Goal: Information Seeking & Learning: Learn about a topic

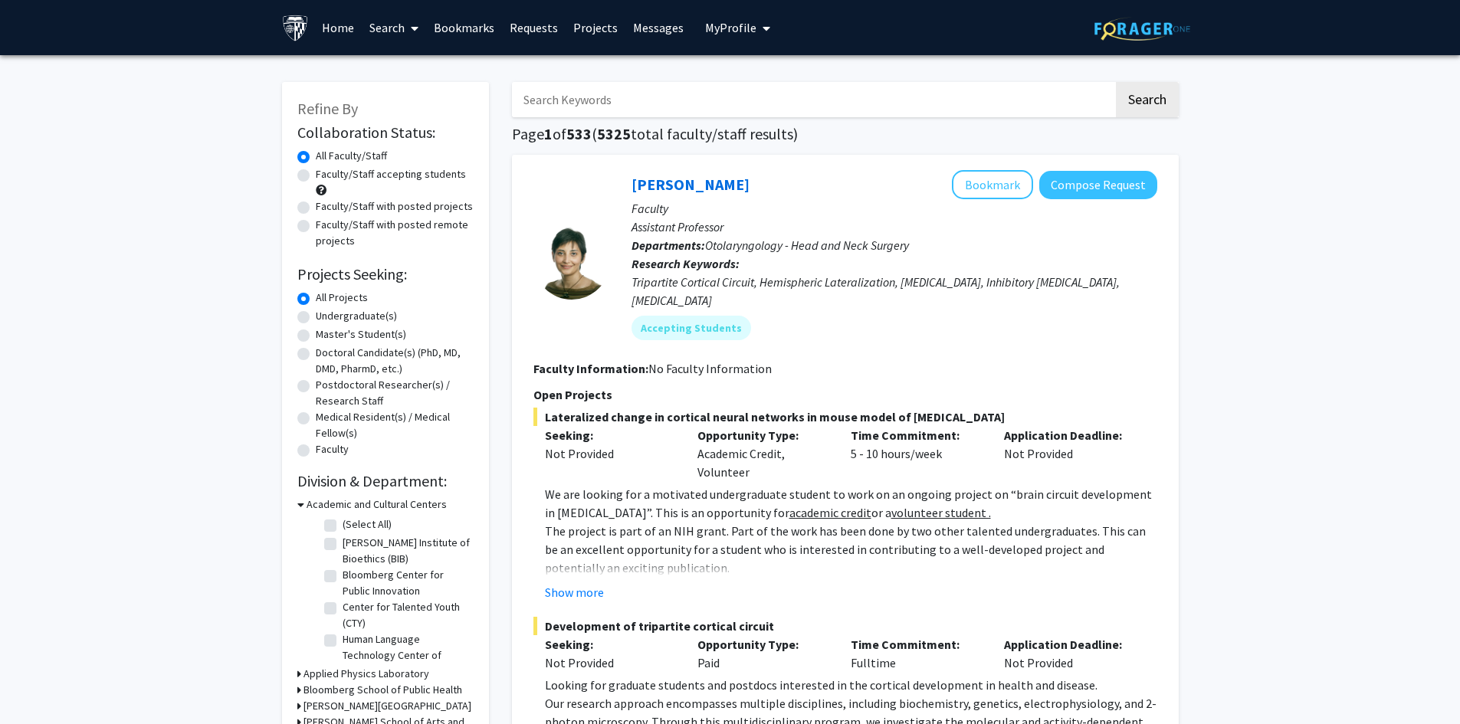
click at [833, 109] on input "Search Keywords" at bounding box center [812, 99] width 601 height 35
type input "konstantinos"
click at [1116, 82] on button "Search" at bounding box center [1147, 99] width 63 height 35
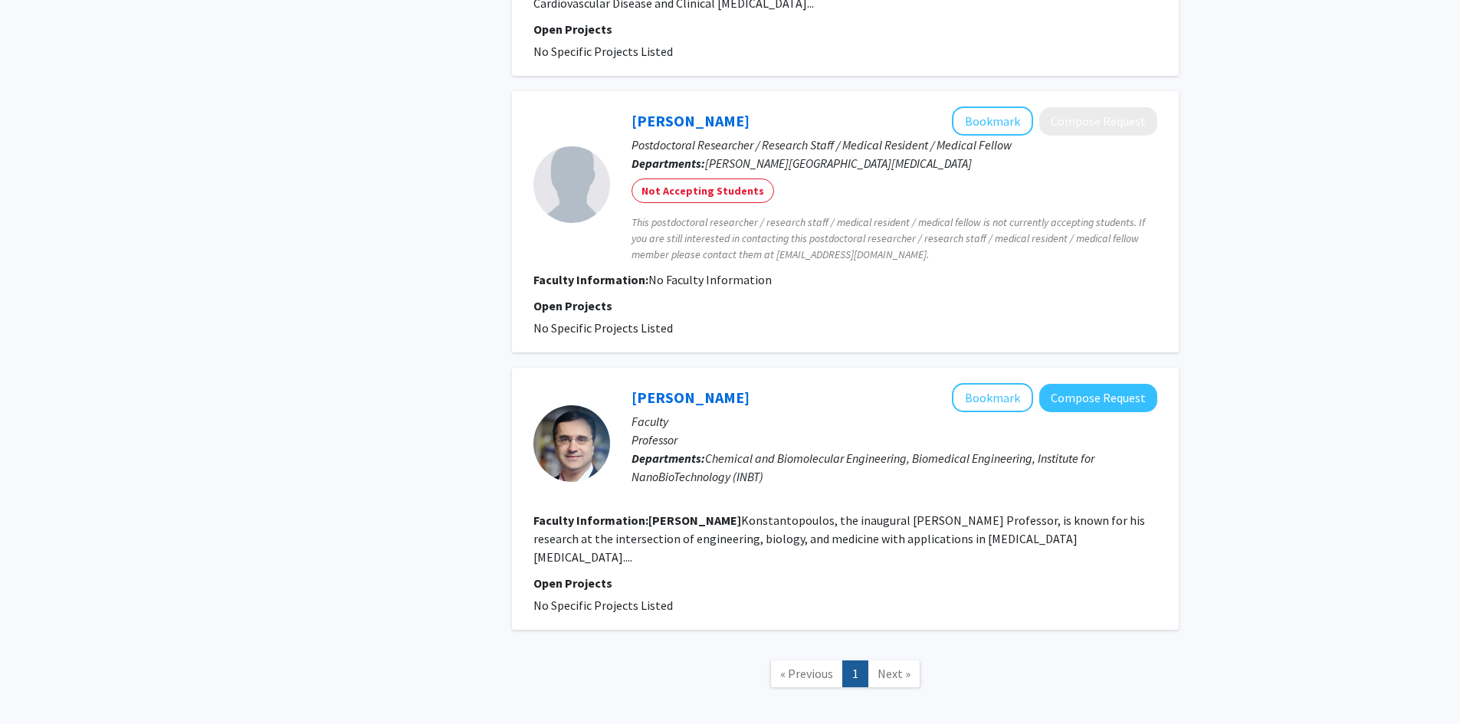
scroll to position [920, 0]
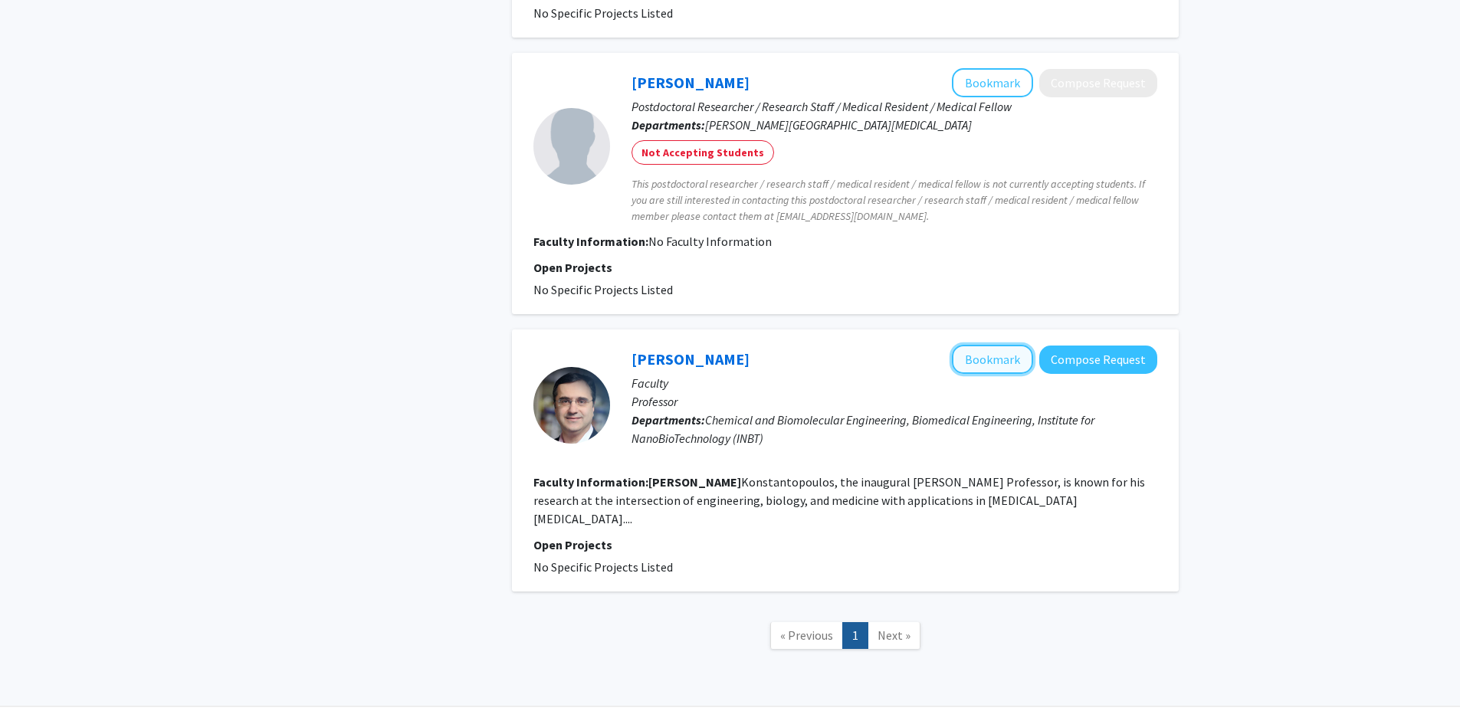
click at [994, 349] on button "Bookmark" at bounding box center [992, 359] width 81 height 29
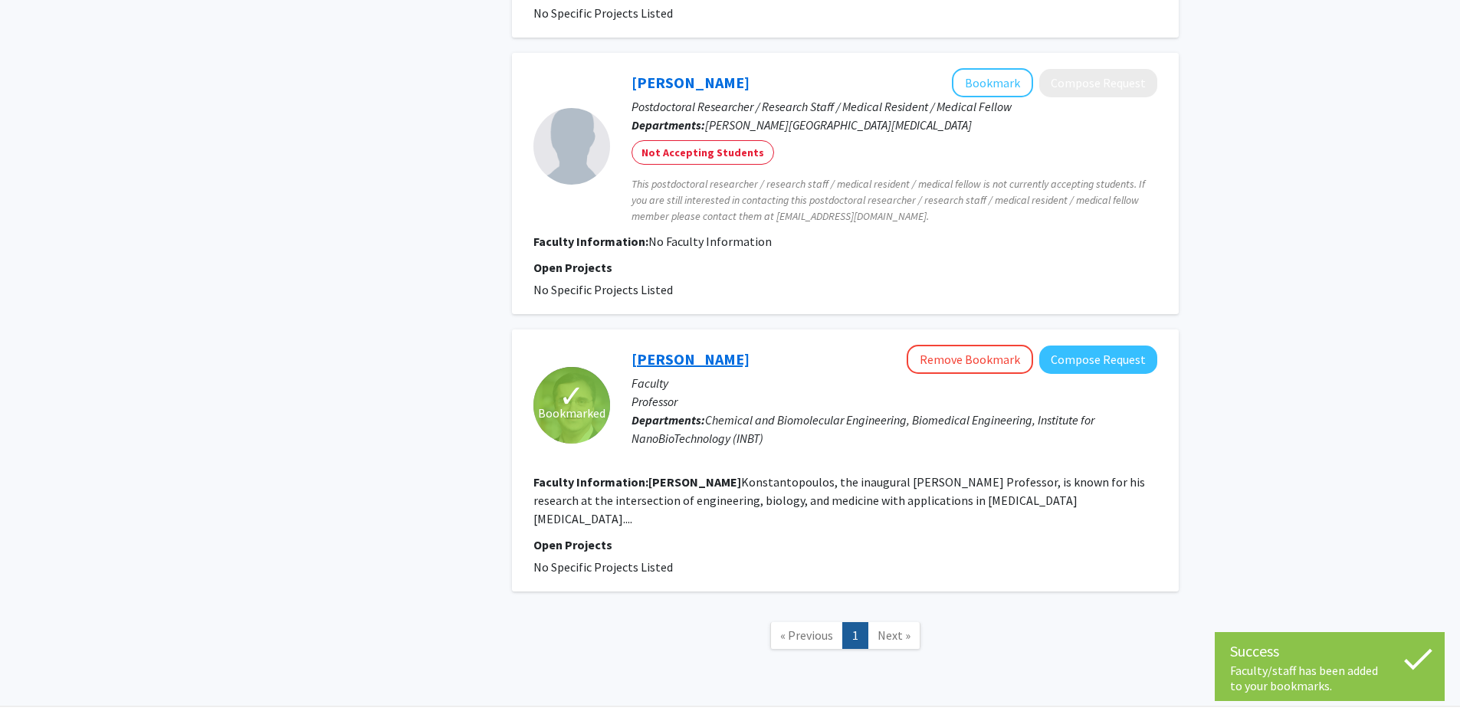
click at [749, 349] on link "[PERSON_NAME]" at bounding box center [690, 358] width 118 height 19
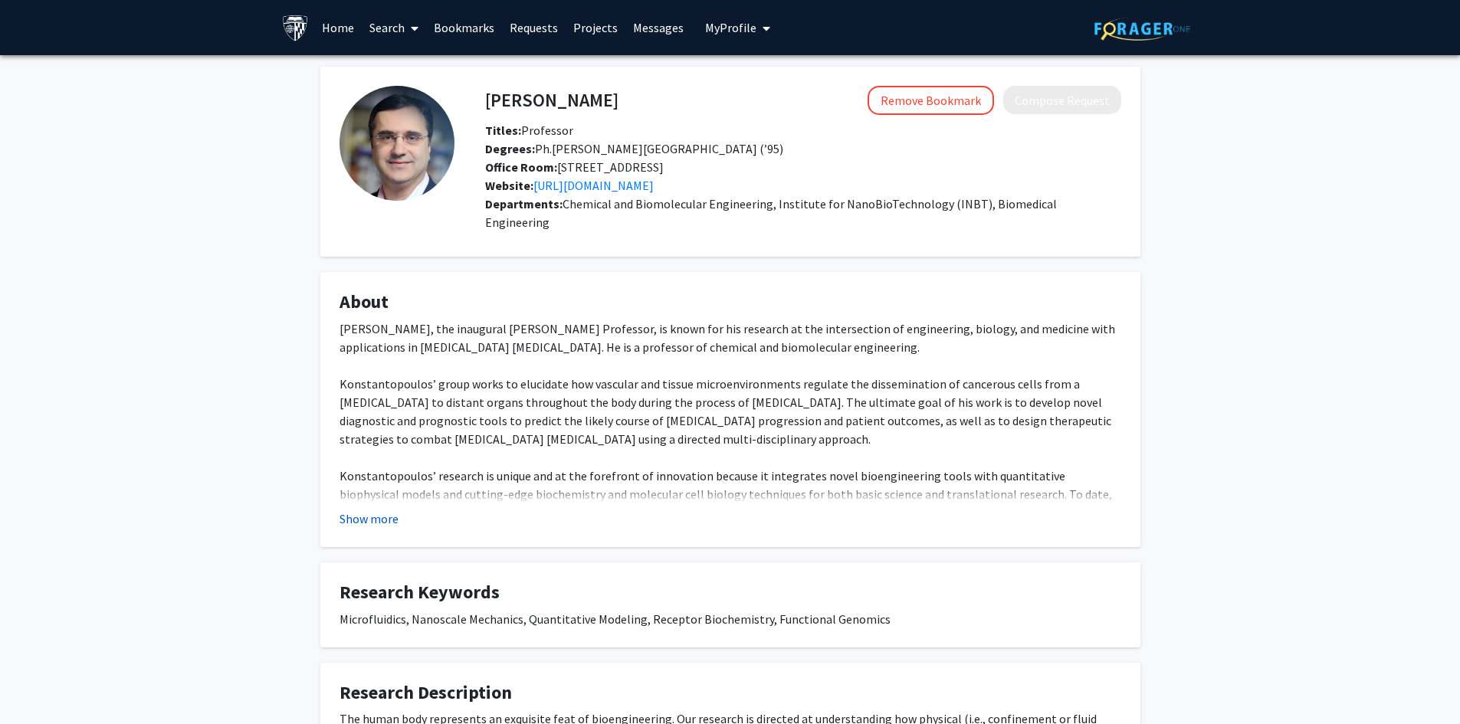
click at [368, 510] on button "Show more" at bounding box center [368, 519] width 59 height 18
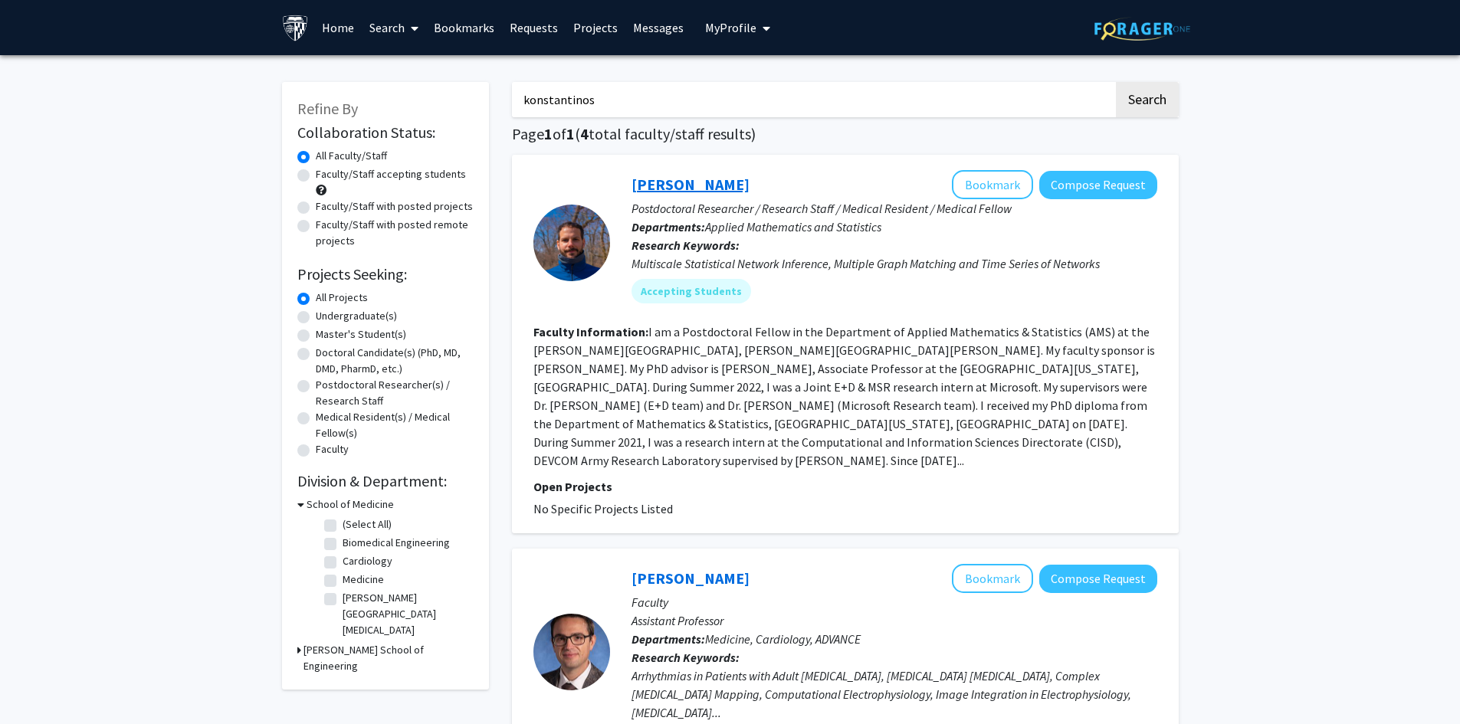
click at [677, 182] on link "[PERSON_NAME]" at bounding box center [690, 184] width 118 height 19
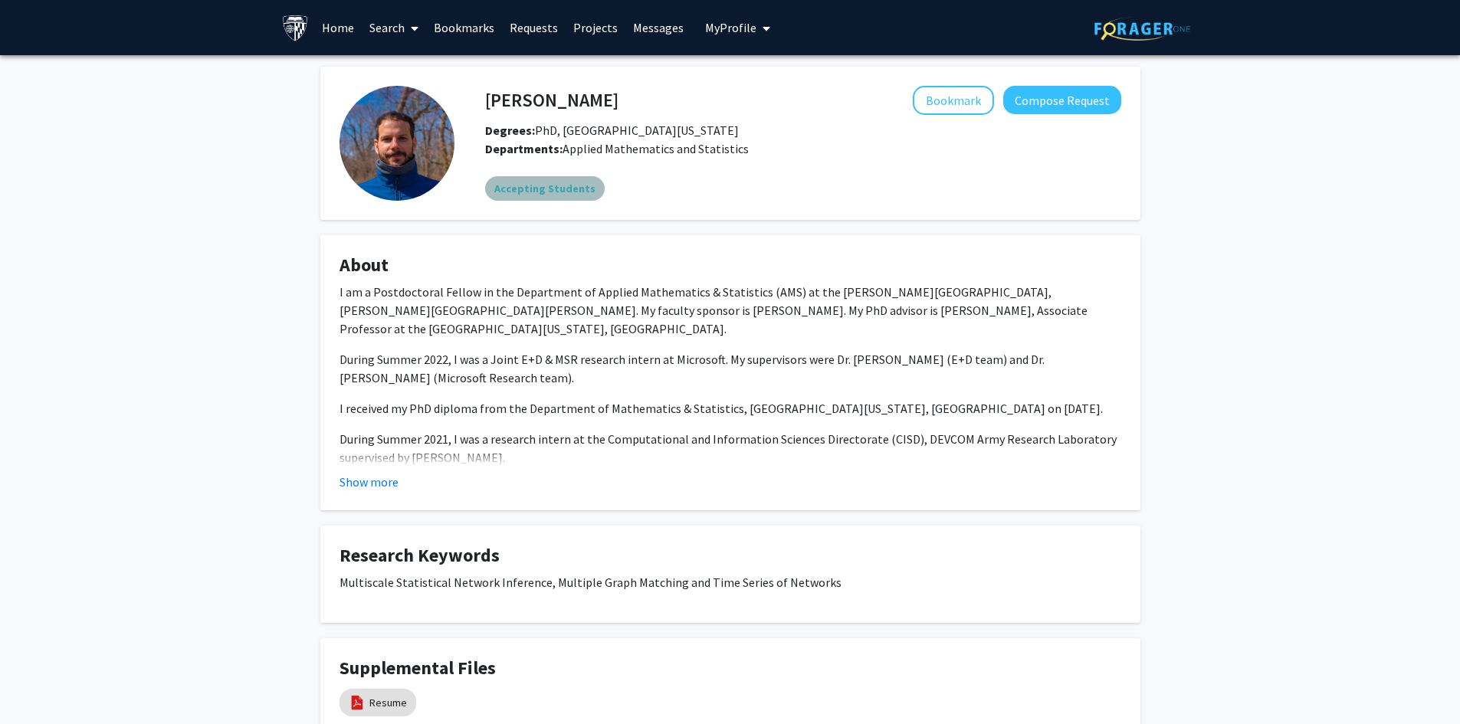
click at [562, 192] on mat-chip "Accepting Students" at bounding box center [545, 188] width 120 height 25
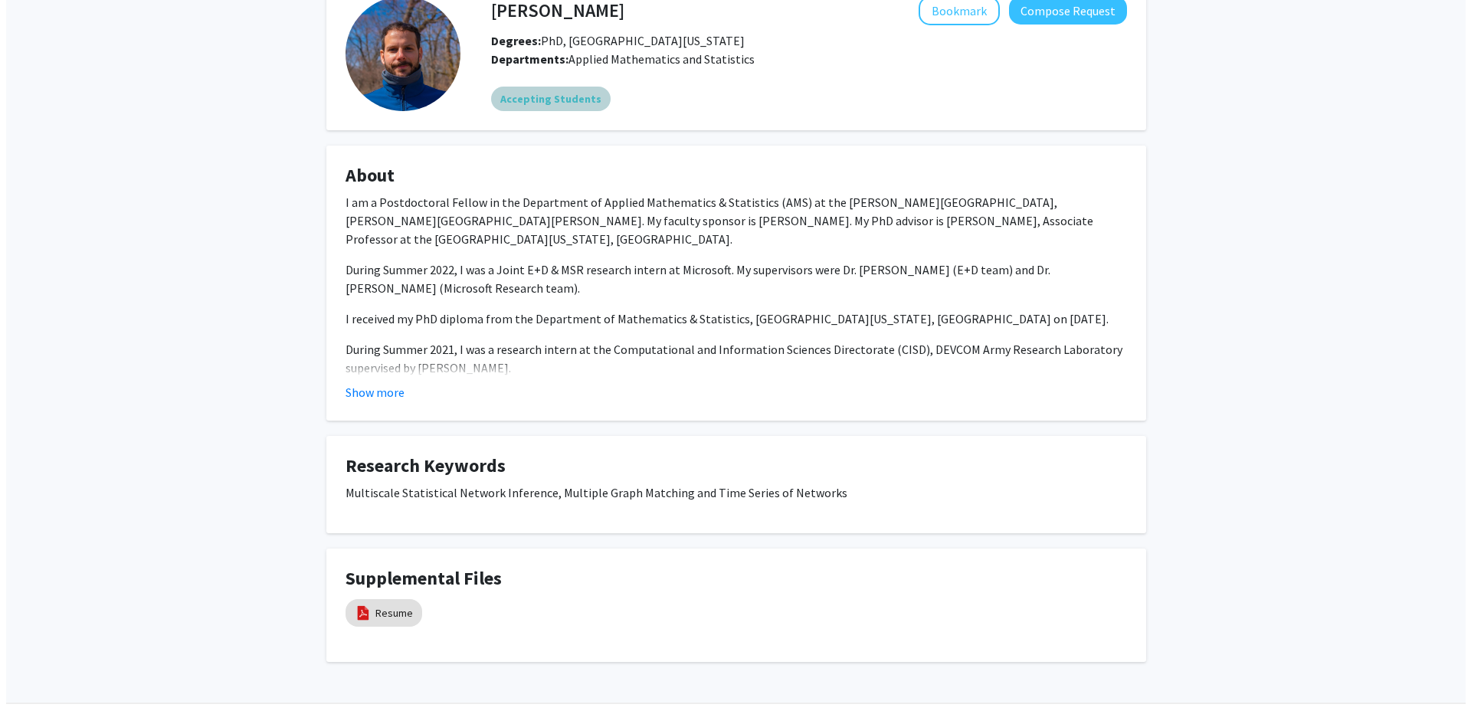
scroll to position [123, 0]
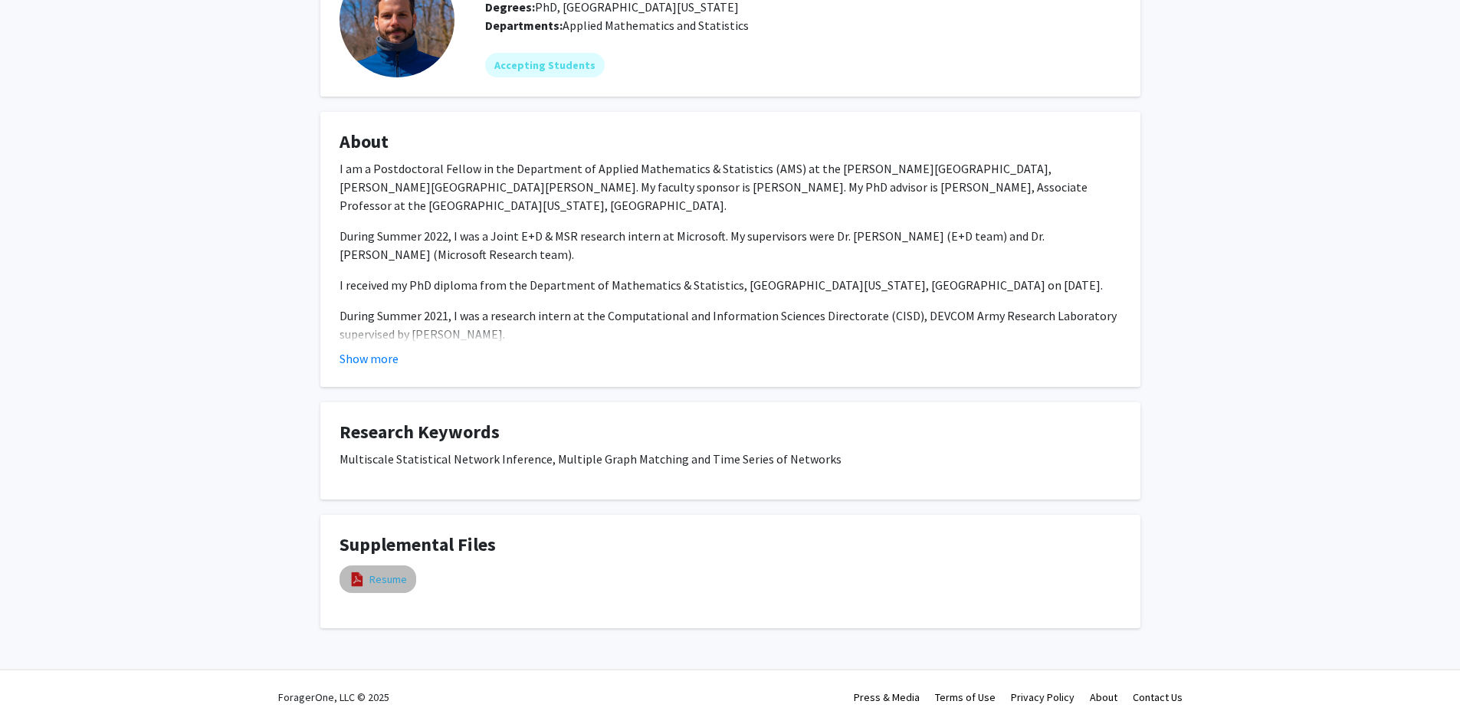
click at [385, 577] on link "Resume" at bounding box center [388, 580] width 38 height 16
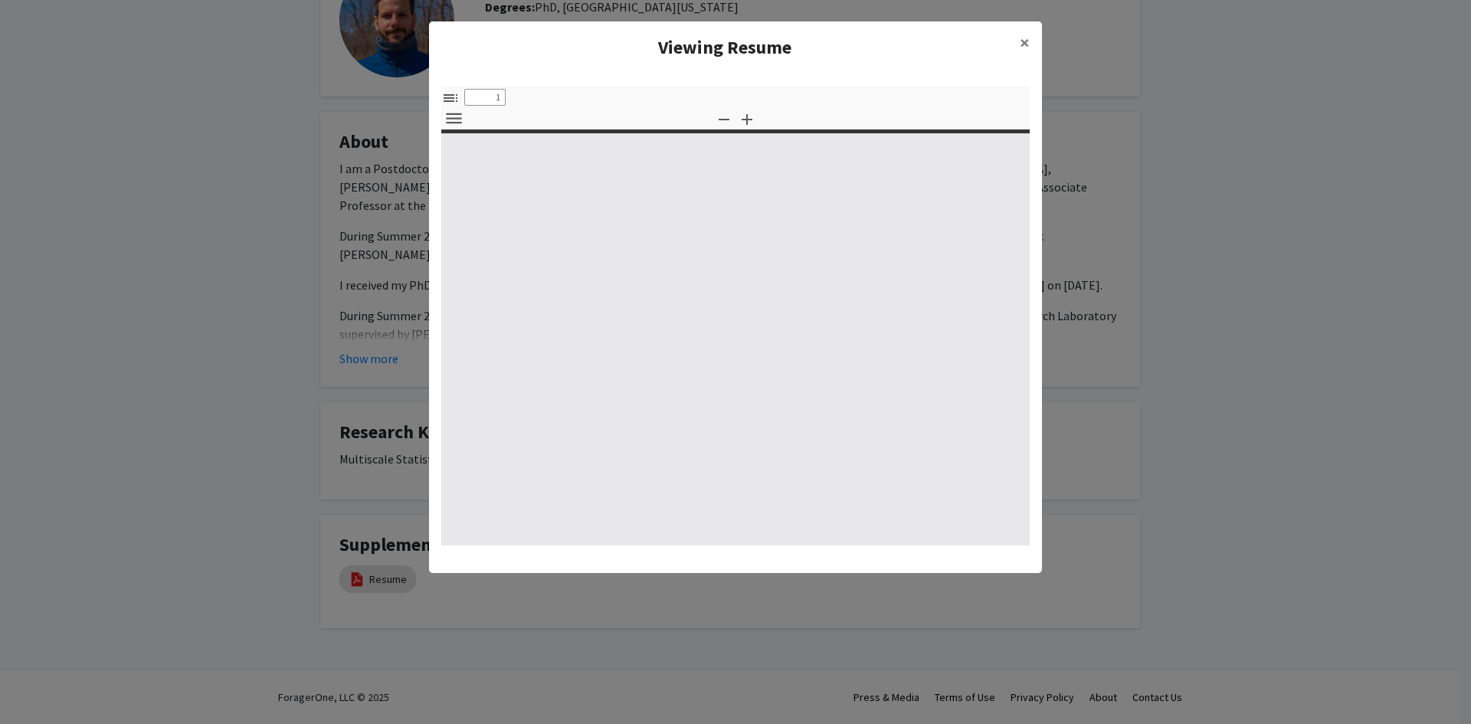
select select "custom"
type input "0"
select select "custom"
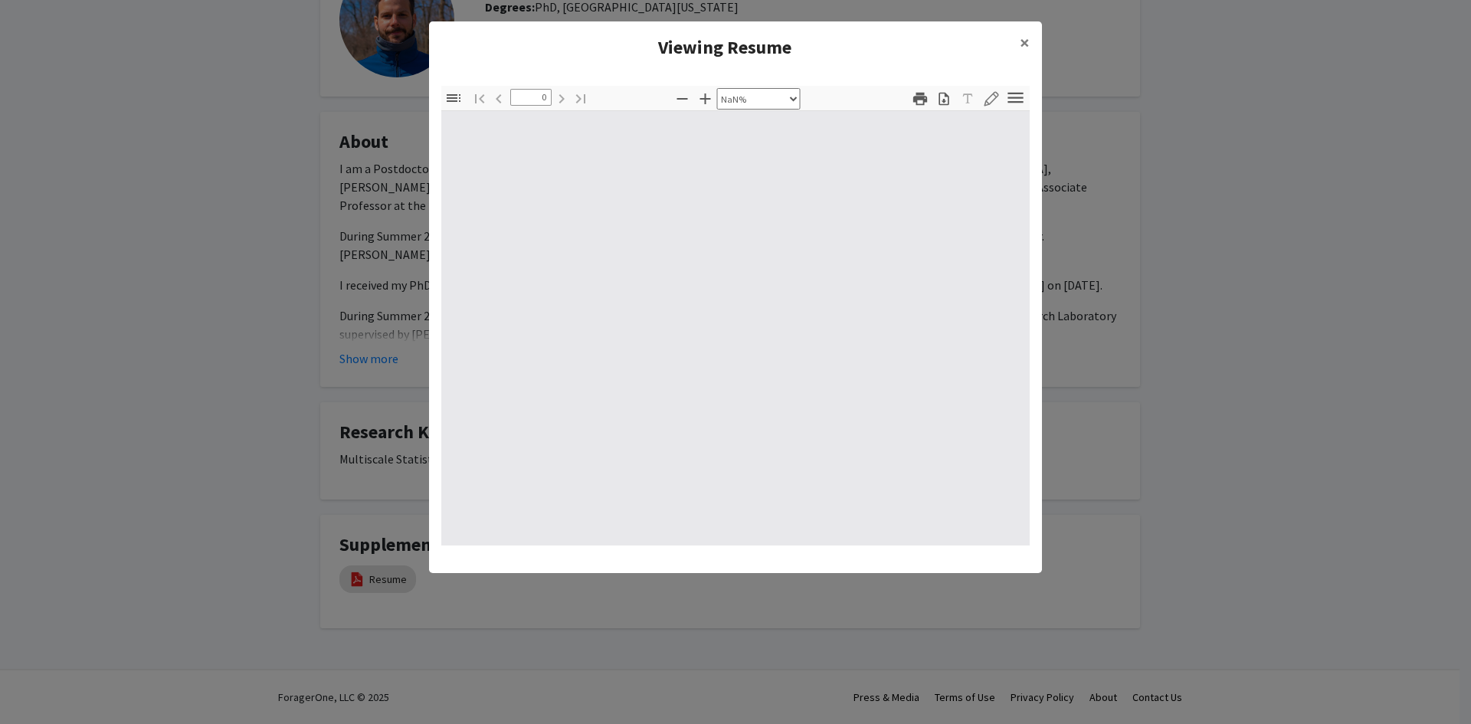
type input "1"
select select "auto"
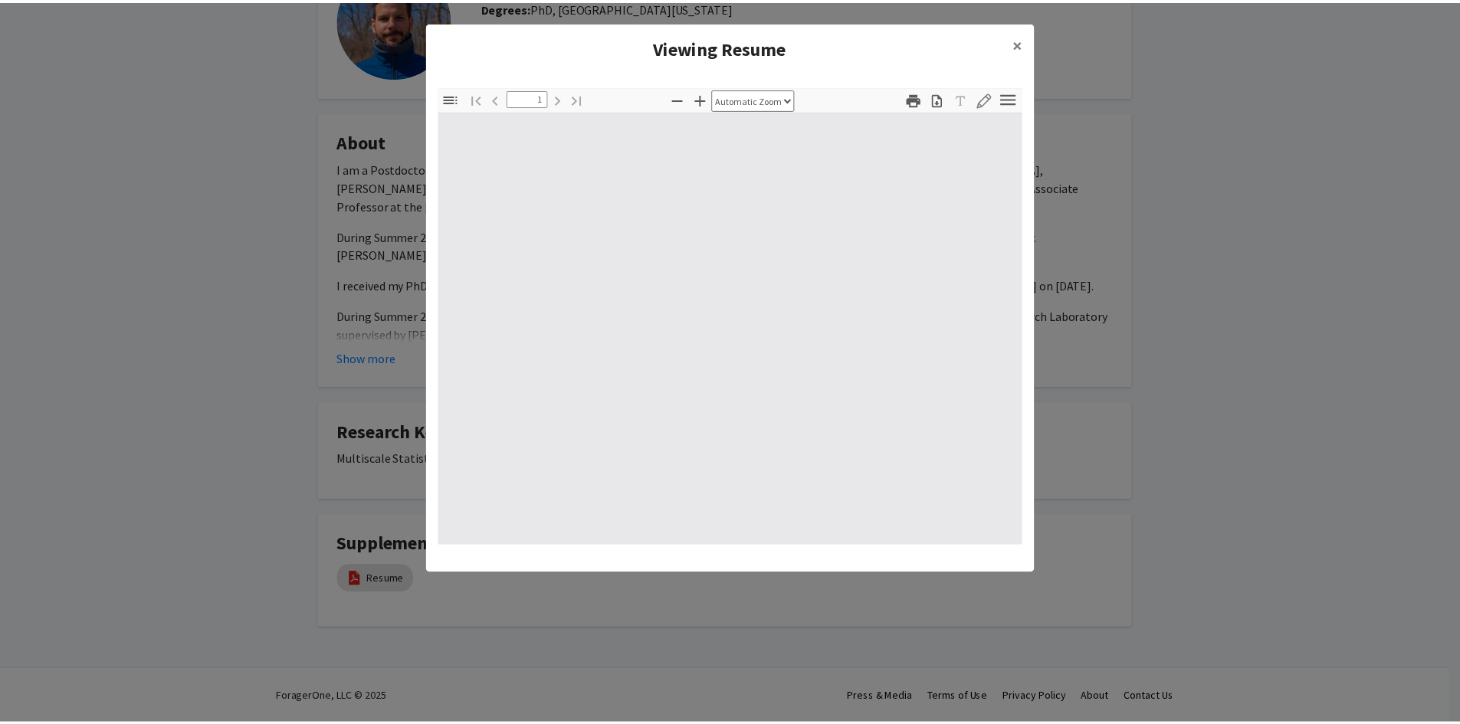
scroll to position [1, 0]
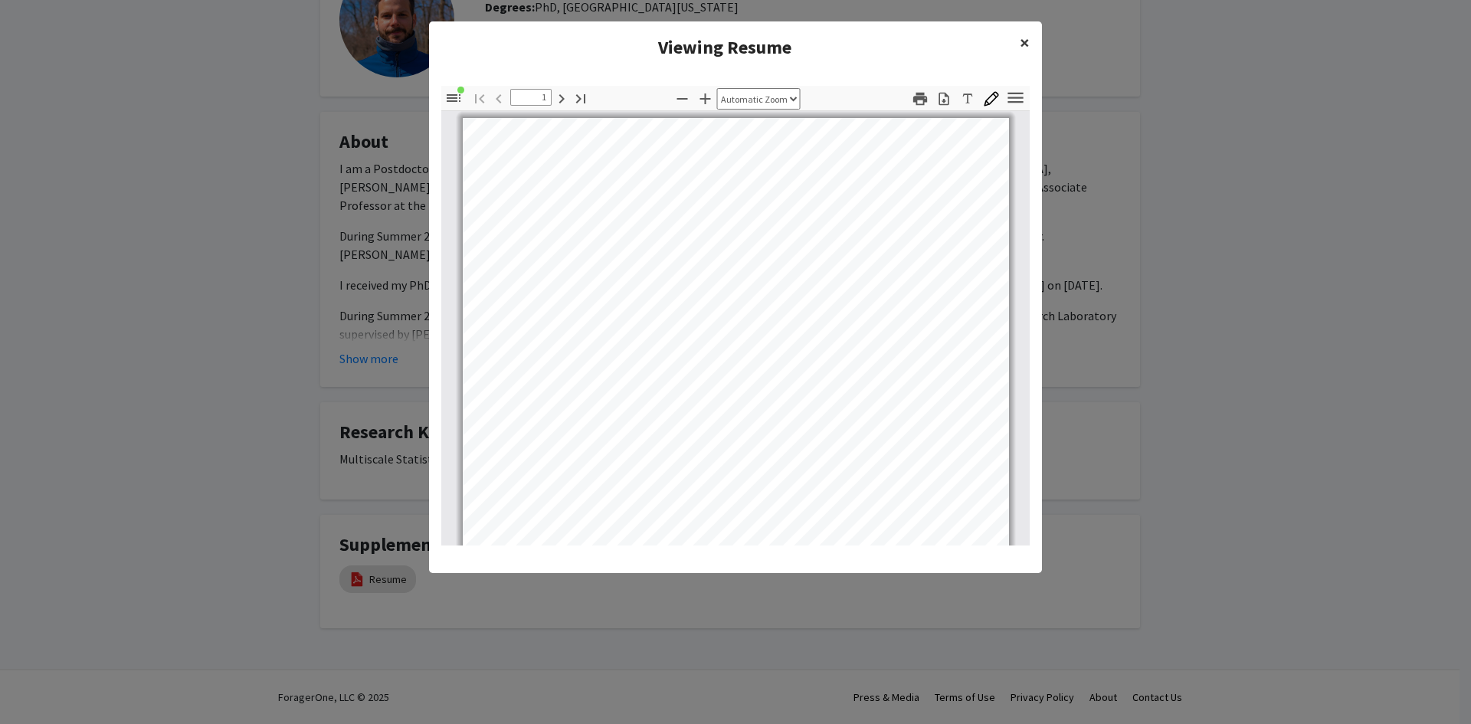
click at [1022, 45] on span "×" at bounding box center [1025, 43] width 10 height 24
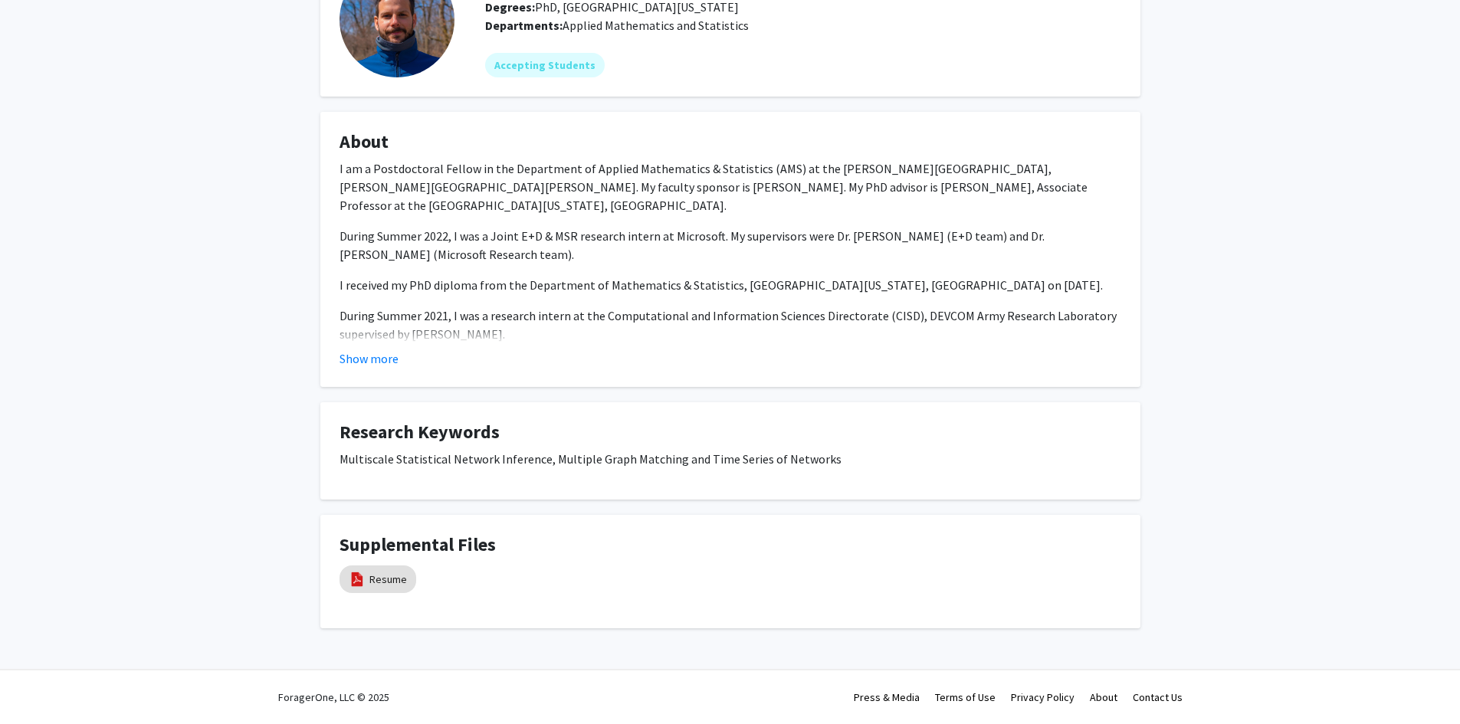
scroll to position [0, 0]
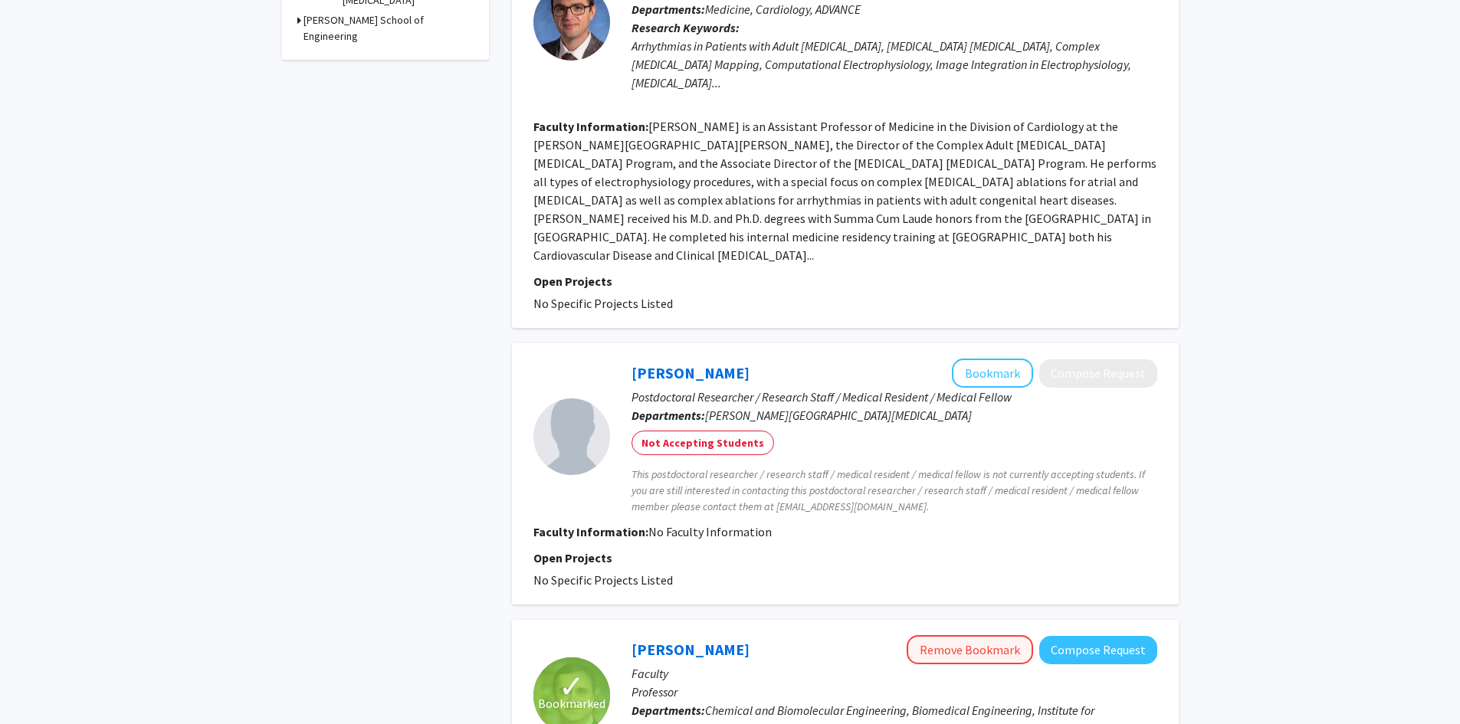
scroll to position [920, 0]
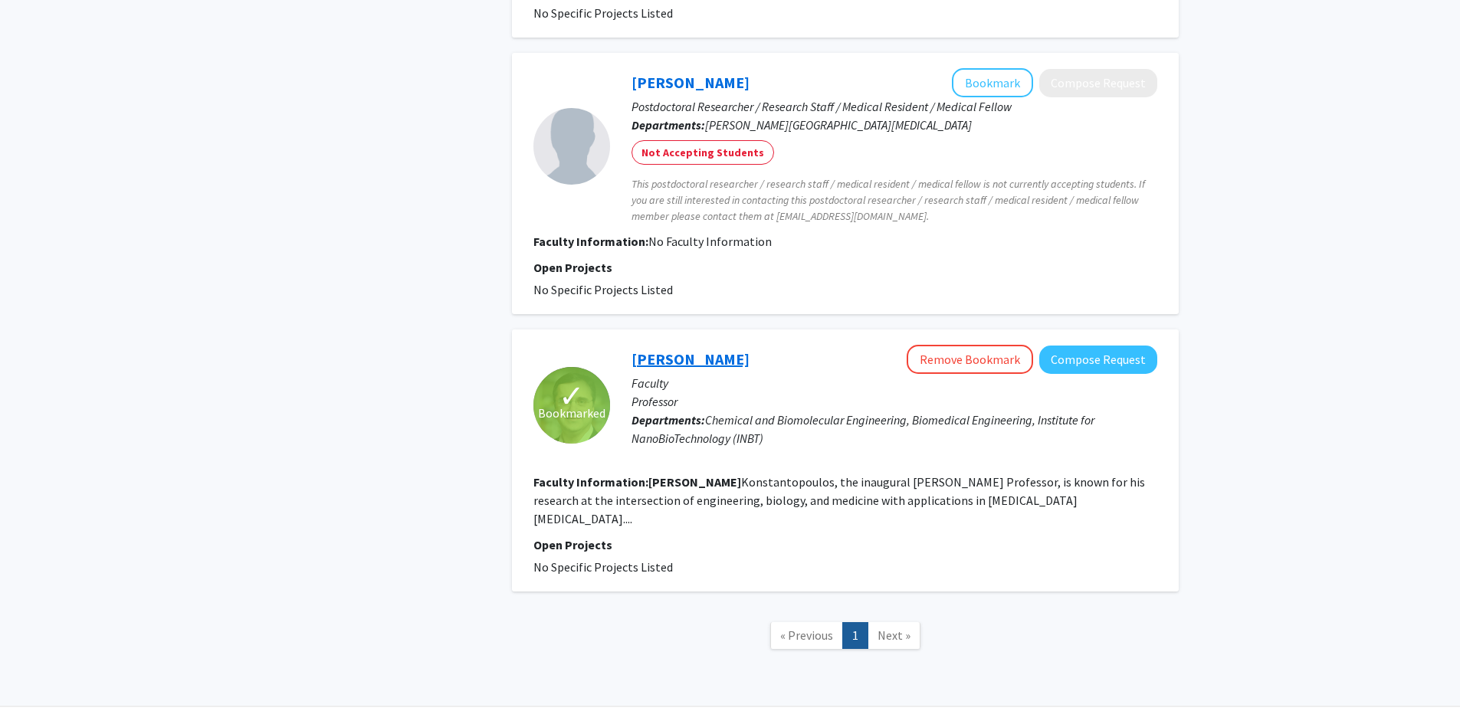
click at [749, 349] on link "[PERSON_NAME]" at bounding box center [690, 358] width 118 height 19
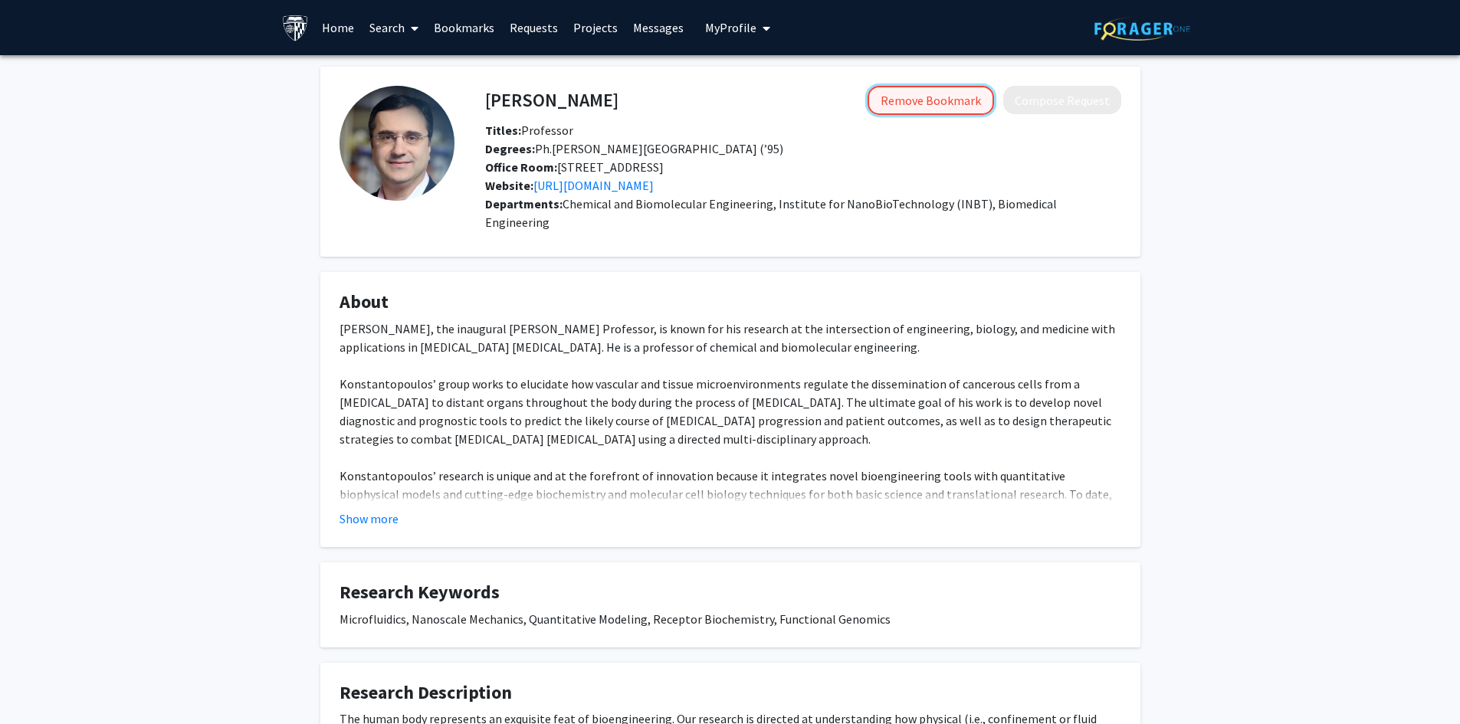
click at [927, 100] on button "Remove Bookmark" at bounding box center [930, 100] width 126 height 29
click at [982, 96] on button "Bookmark" at bounding box center [953, 100] width 81 height 29
click at [609, 187] on link "[URL][DOMAIN_NAME]" at bounding box center [593, 185] width 120 height 15
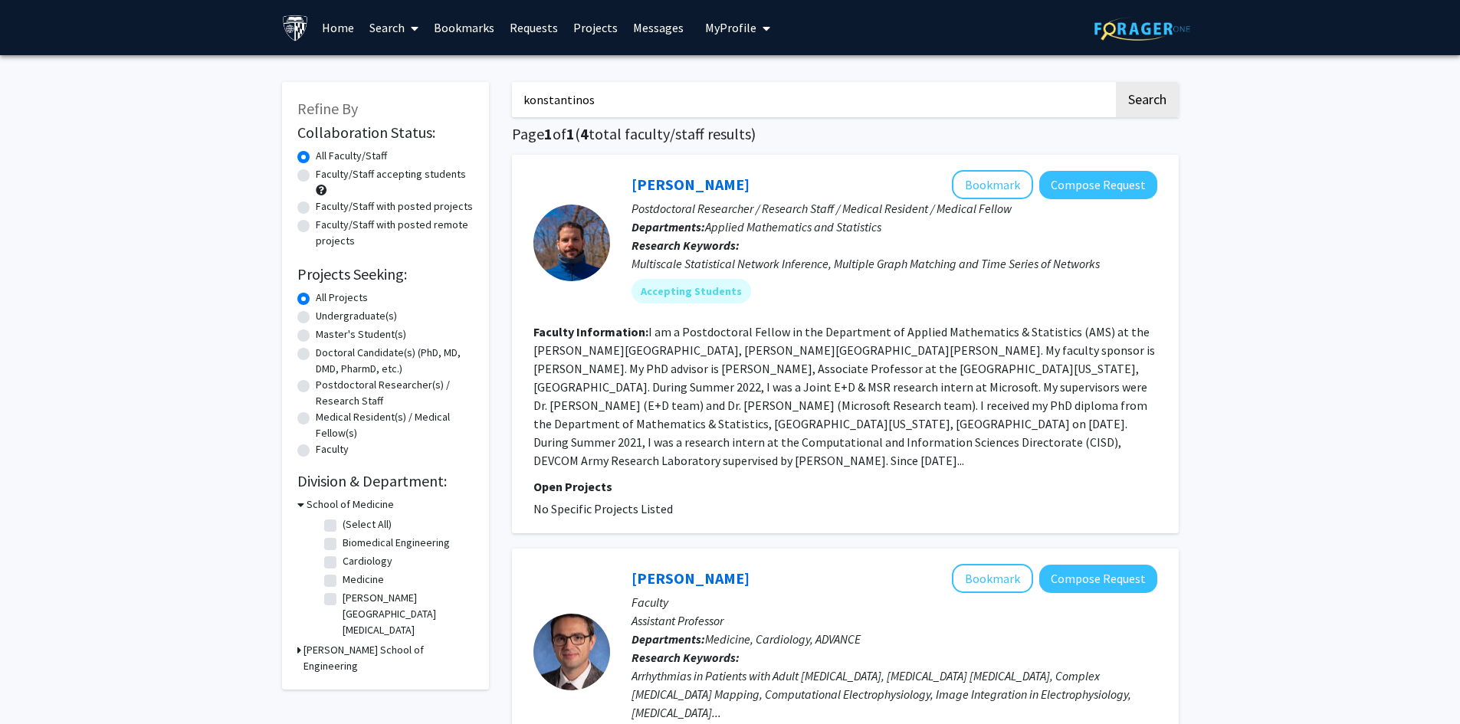
drag, startPoint x: 577, startPoint y: 91, endPoint x: 590, endPoint y: 93, distance: 13.1
click at [577, 91] on input "konstantinos" at bounding box center [812, 99] width 601 height 35
drag, startPoint x: 641, startPoint y: 97, endPoint x: 438, endPoint y: 84, distance: 204.2
type input "electrobiology"
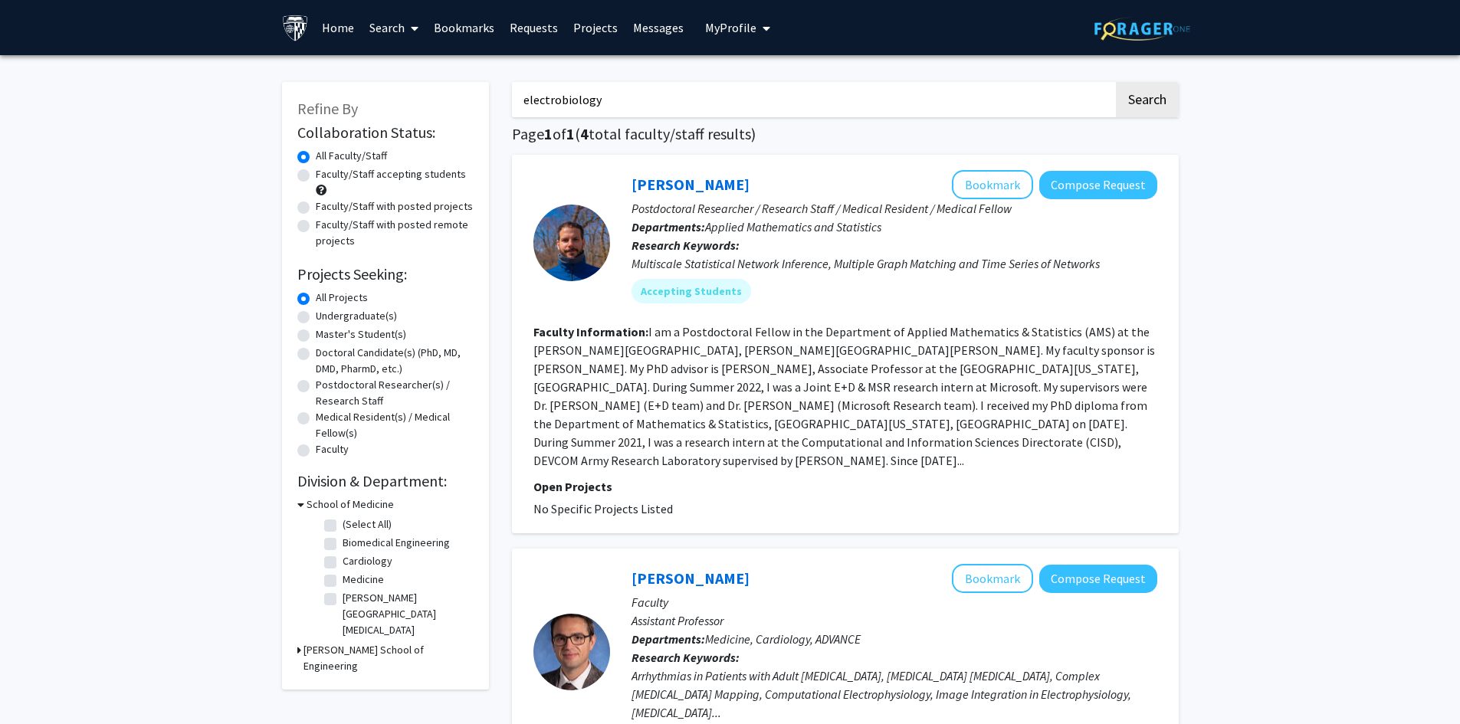
click at [1116, 82] on button "Search" at bounding box center [1147, 99] width 63 height 35
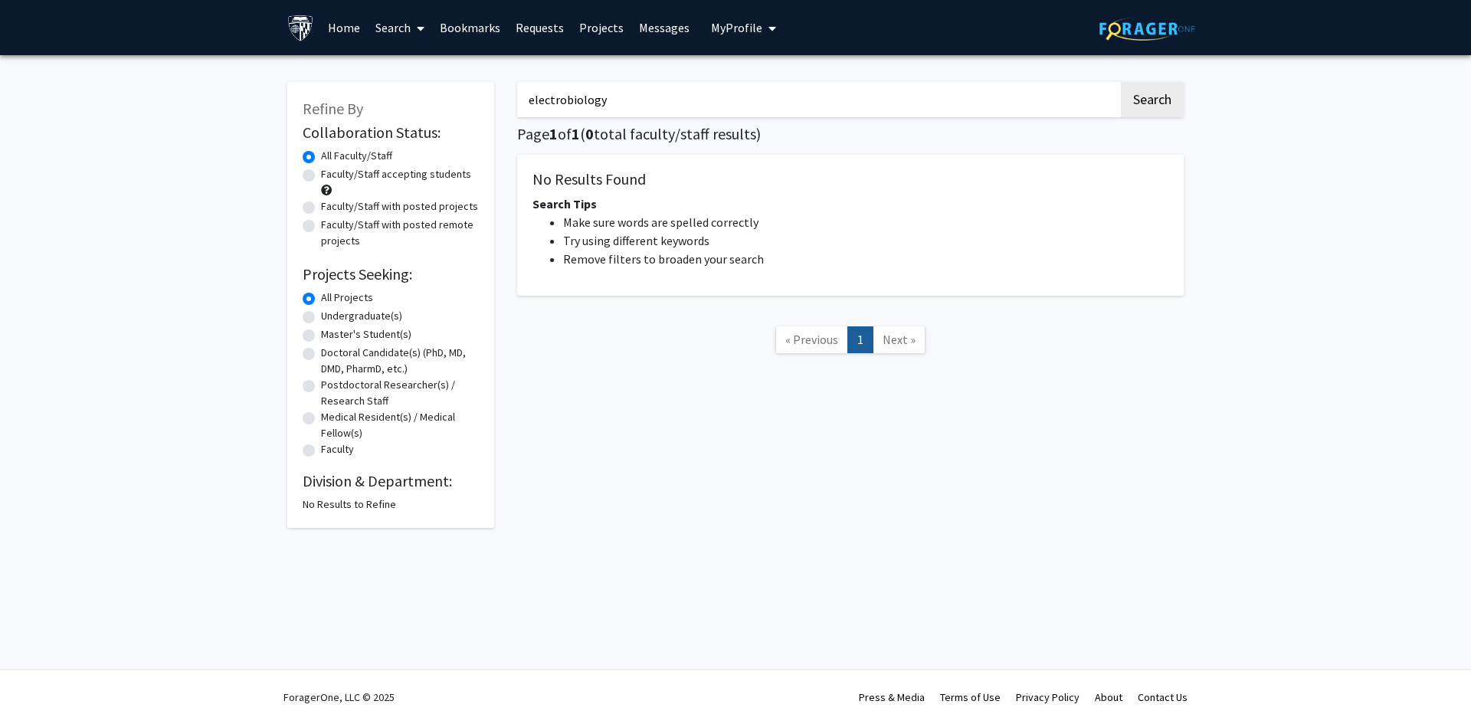
drag, startPoint x: 634, startPoint y: 97, endPoint x: 481, endPoint y: 115, distance: 154.3
click at [485, 113] on div "Refine By Collaboration Status: Collaboration Status All Faculty/Staff Collabor…" at bounding box center [735, 297] width 919 height 461
click at [321, 315] on label "Undergraduate(s)" at bounding box center [361, 316] width 81 height 16
click at [321, 315] on input "Undergraduate(s)" at bounding box center [326, 313] width 10 height 10
radio input "true"
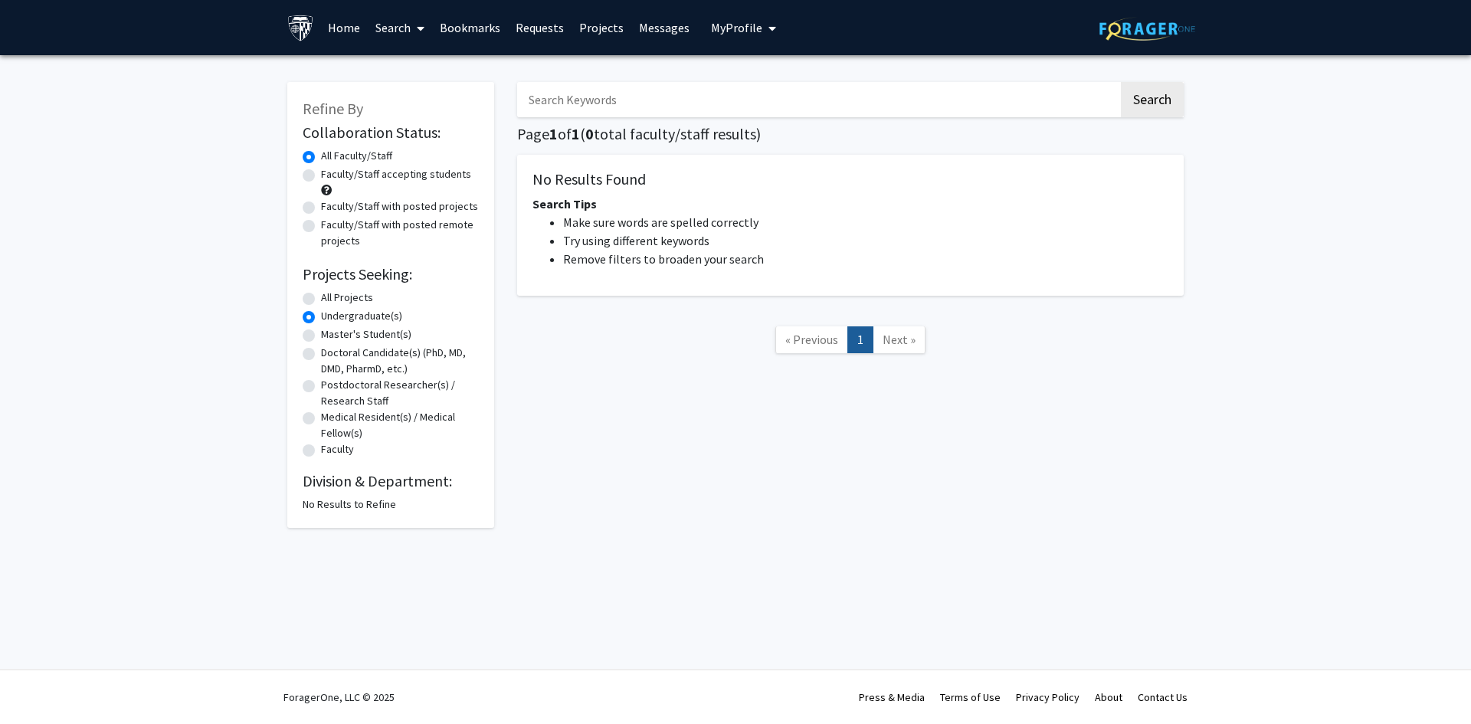
click at [736, 103] on input "Search Keywords" at bounding box center [817, 99] width 601 height 35
click at [1156, 94] on button "Search" at bounding box center [1152, 99] width 63 height 35
radio input "true"
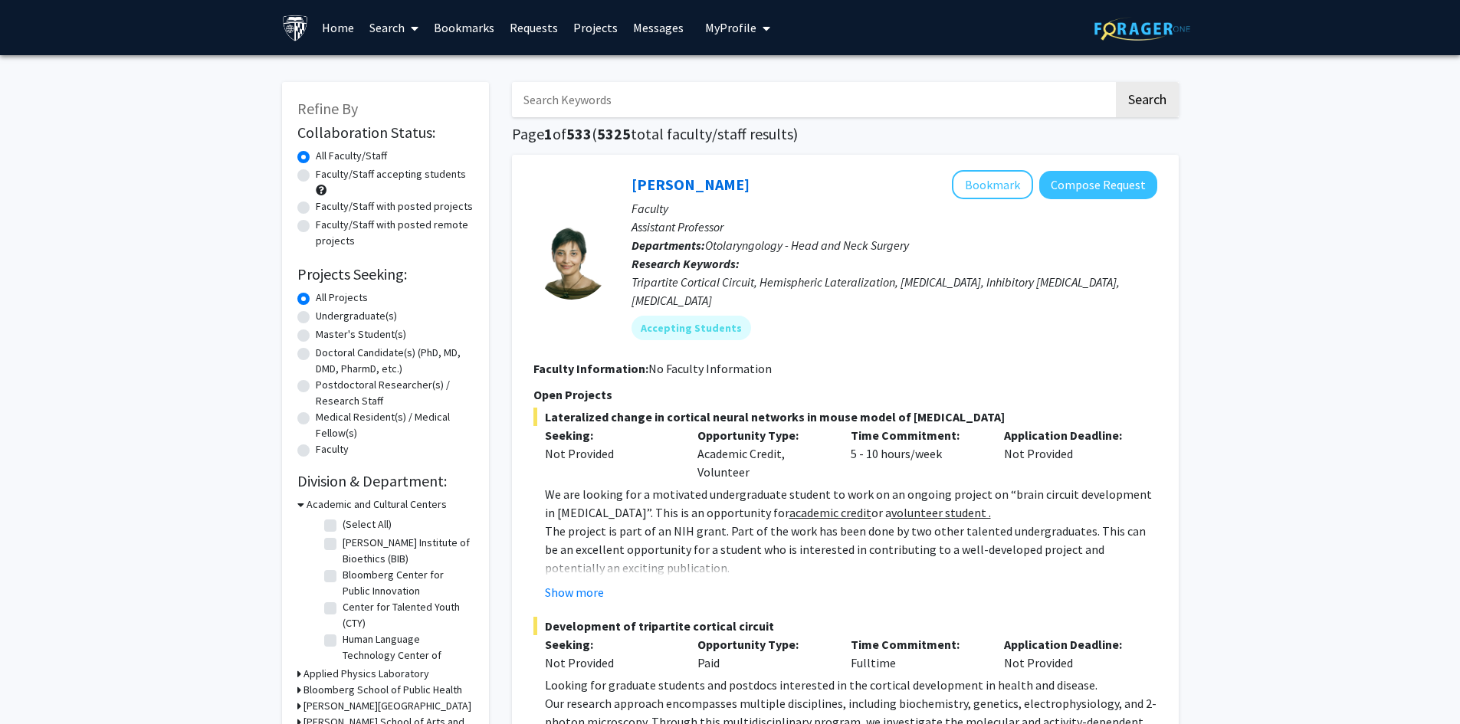
click at [316, 315] on label "Undergraduate(s)" at bounding box center [356, 316] width 81 height 16
click at [316, 315] on input "Undergraduate(s)" at bounding box center [321, 313] width 10 height 10
radio input "true"
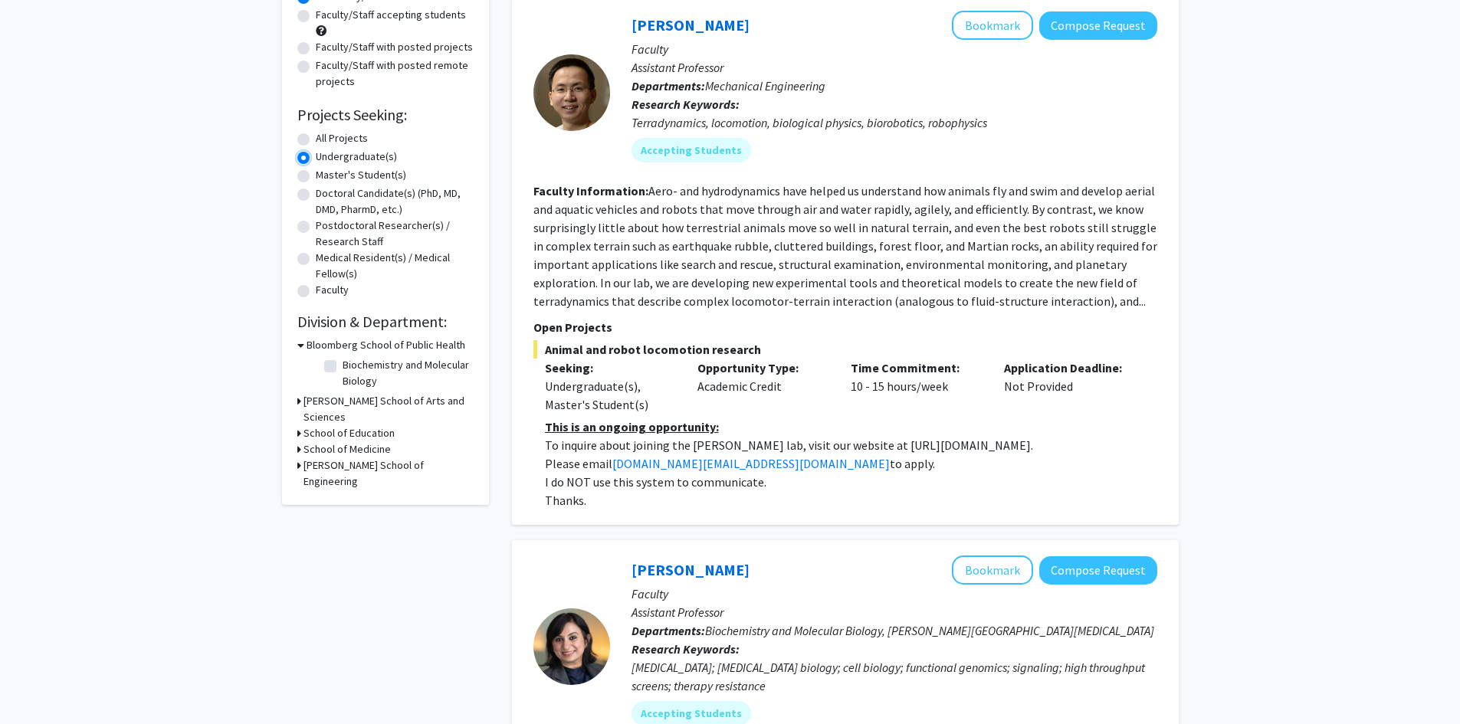
scroll to position [153, 0]
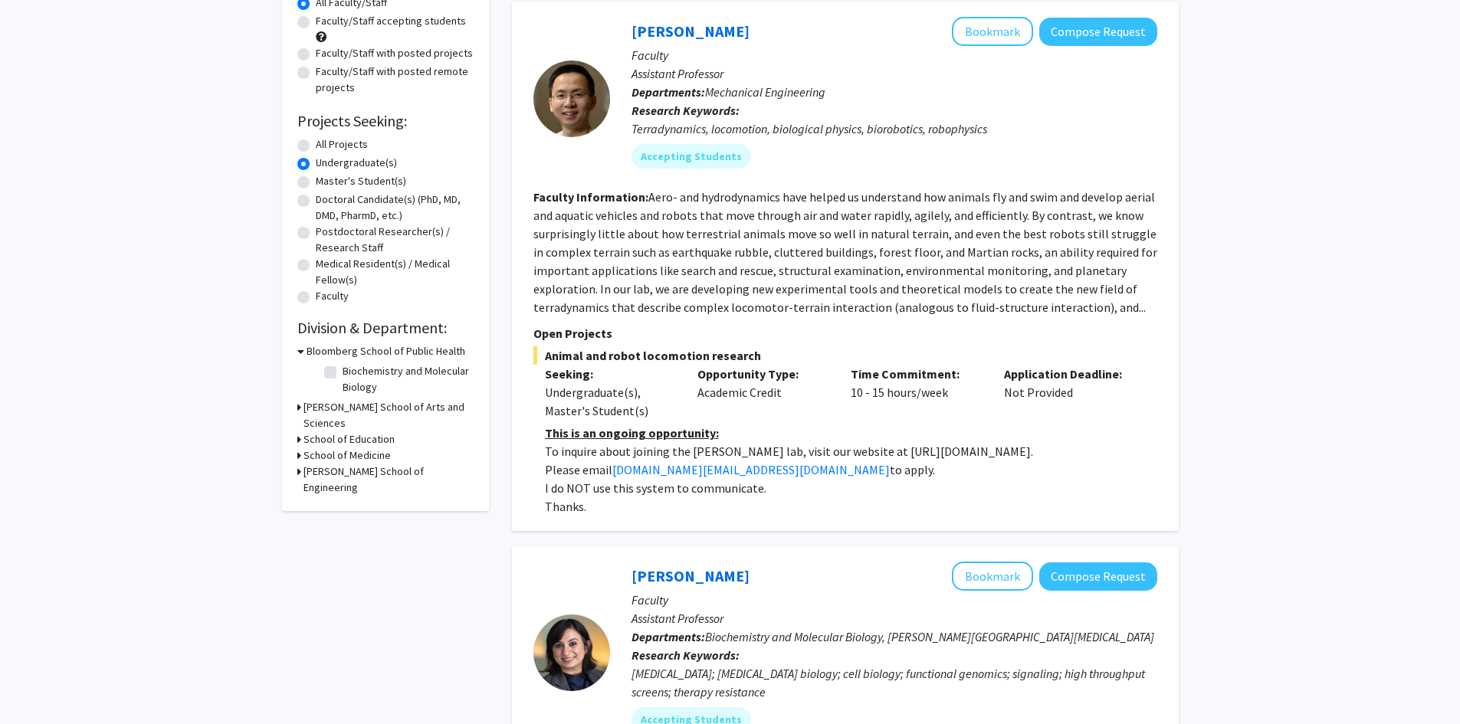
click at [389, 410] on h3 "[PERSON_NAME] School of Arts and Sciences" at bounding box center [388, 415] width 170 height 32
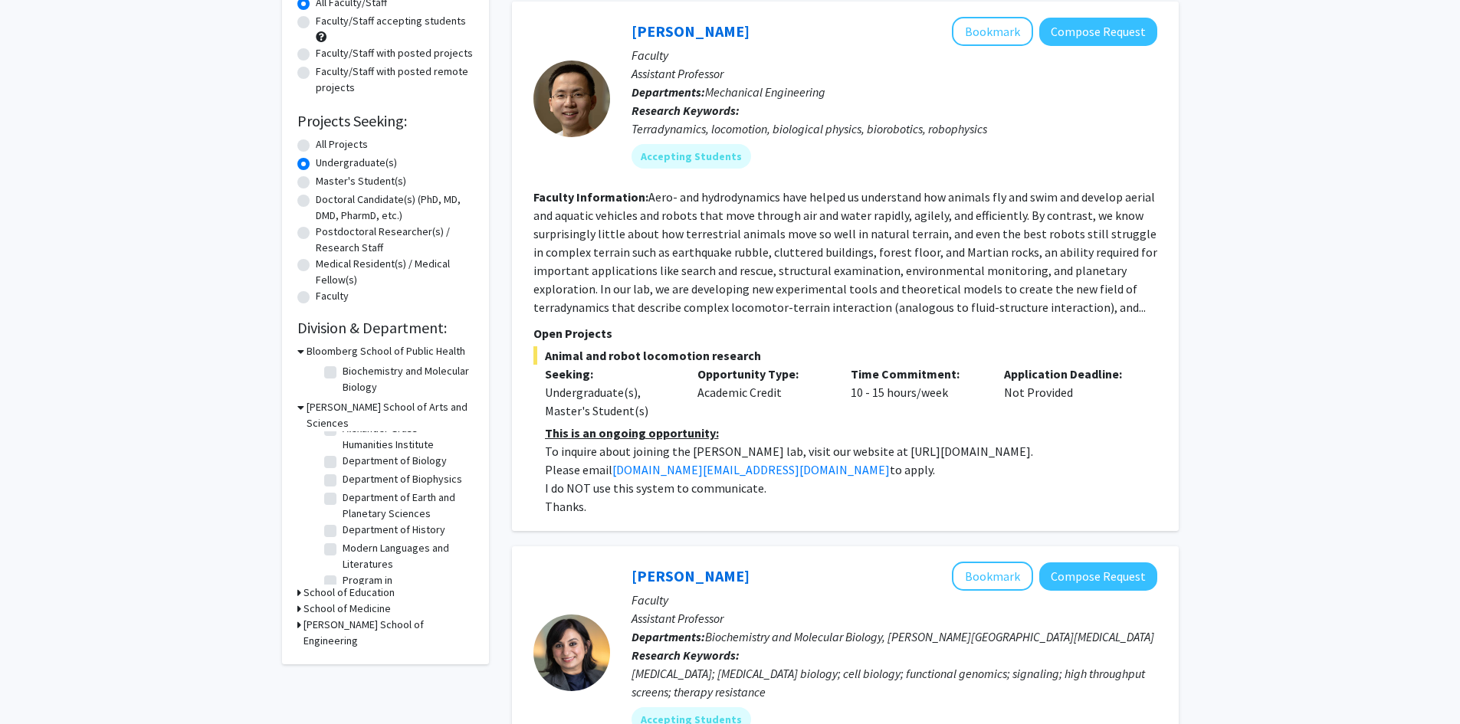
scroll to position [77, 0]
click at [342, 460] on label "Department of Biophysics" at bounding box center [402, 468] width 120 height 16
click at [342, 460] on input "Department of Biophysics" at bounding box center [347, 465] width 10 height 10
checkbox input "true"
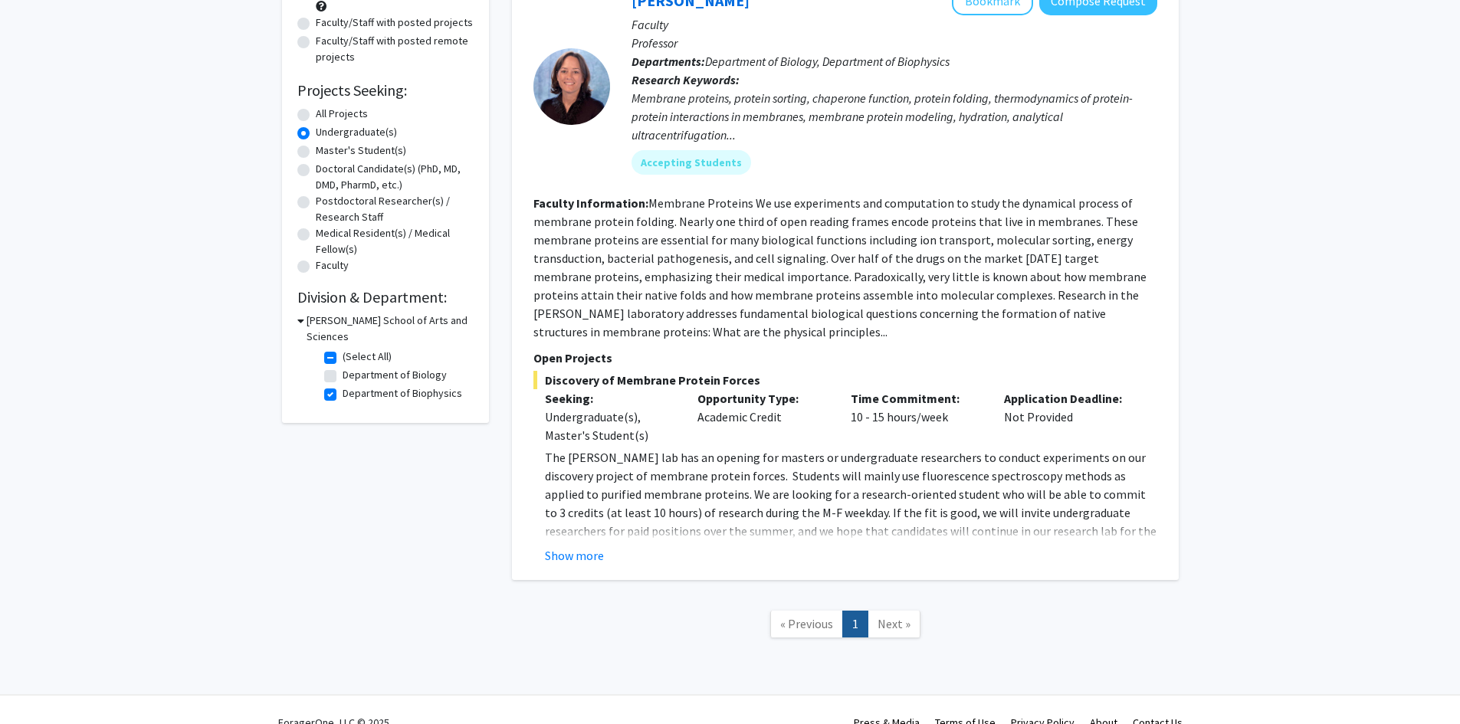
scroll to position [133, 0]
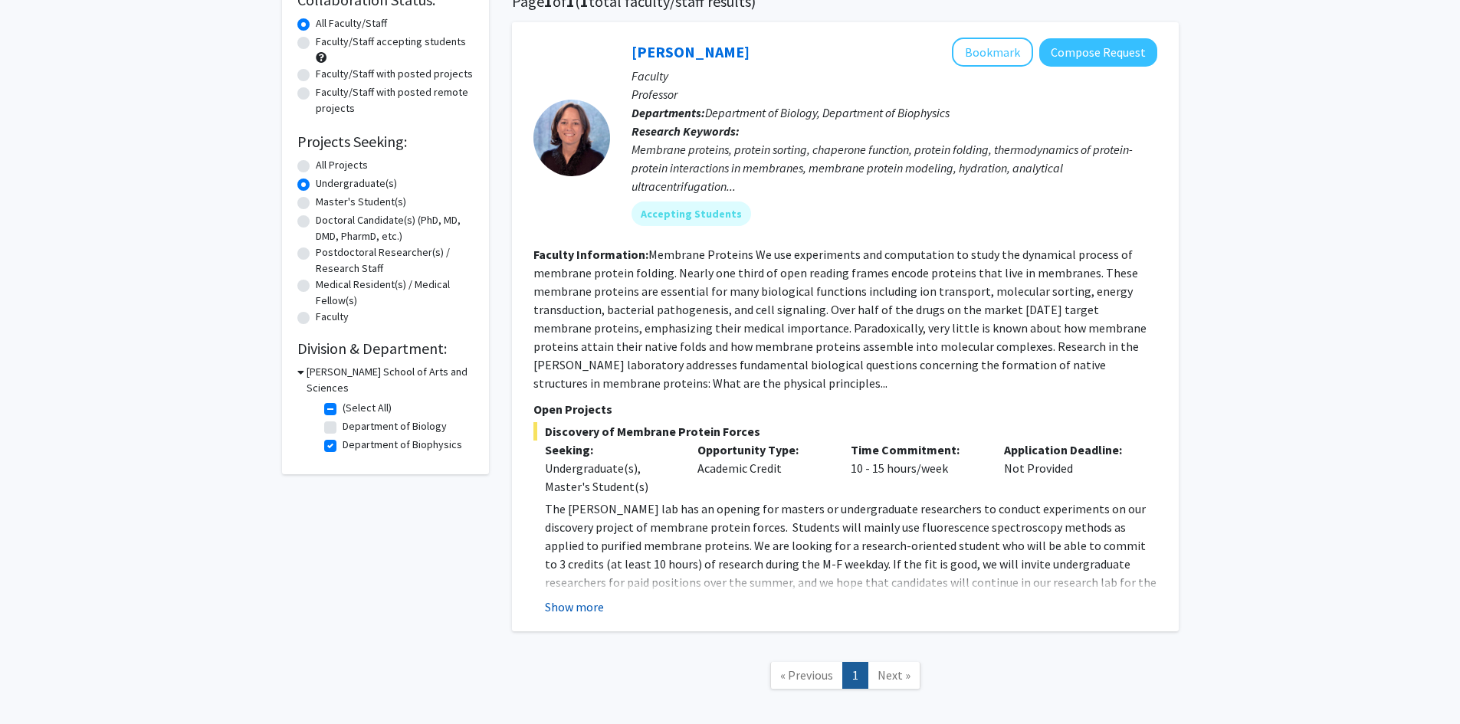
click at [571, 599] on button "Show more" at bounding box center [574, 607] width 59 height 18
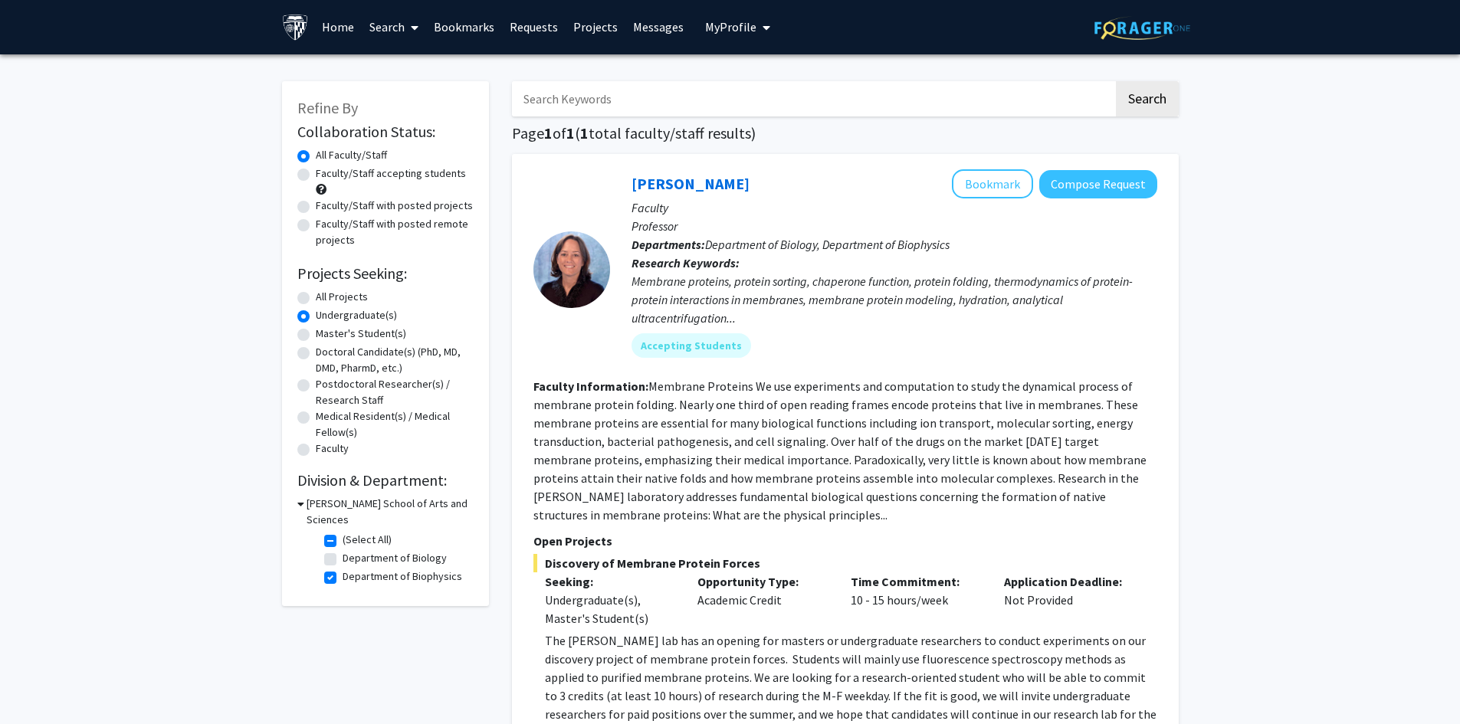
scroll to position [0, 0]
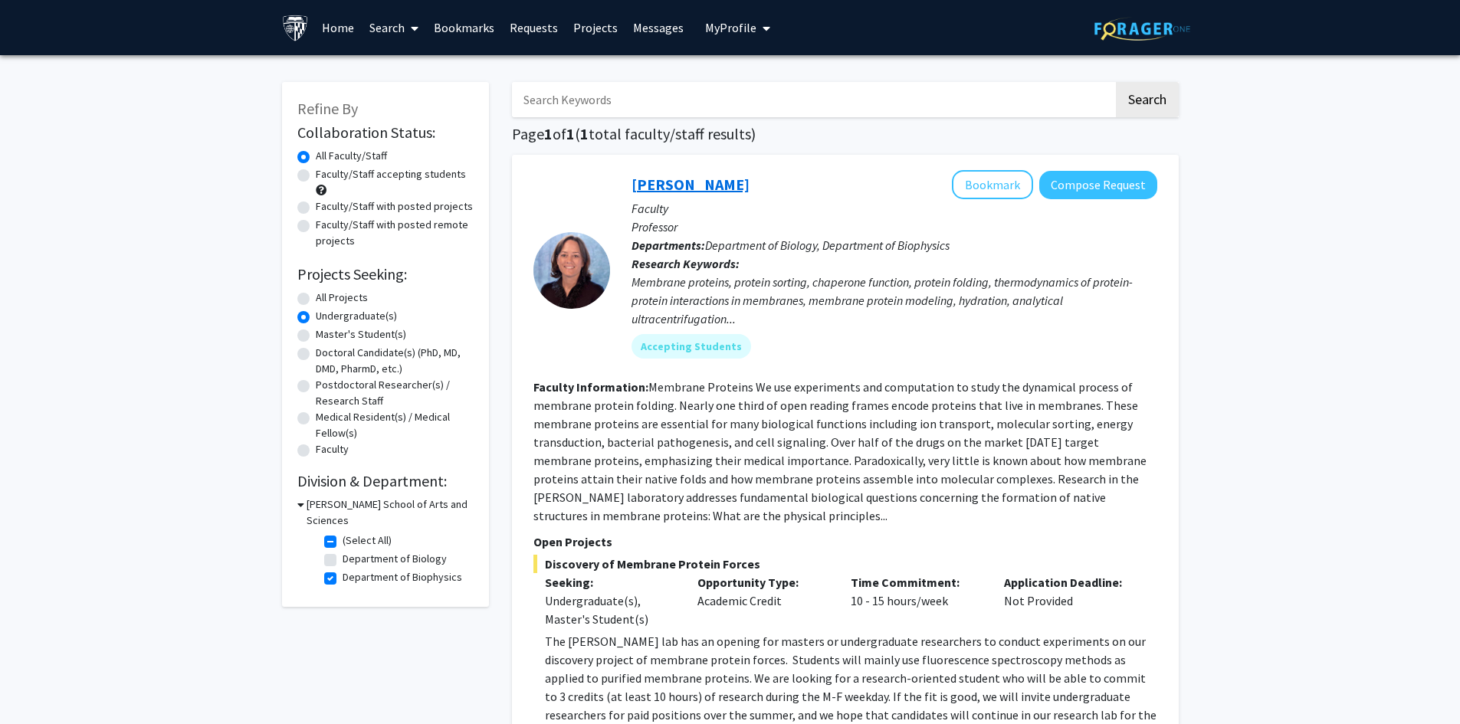
click at [685, 192] on link "[PERSON_NAME]" at bounding box center [690, 184] width 118 height 19
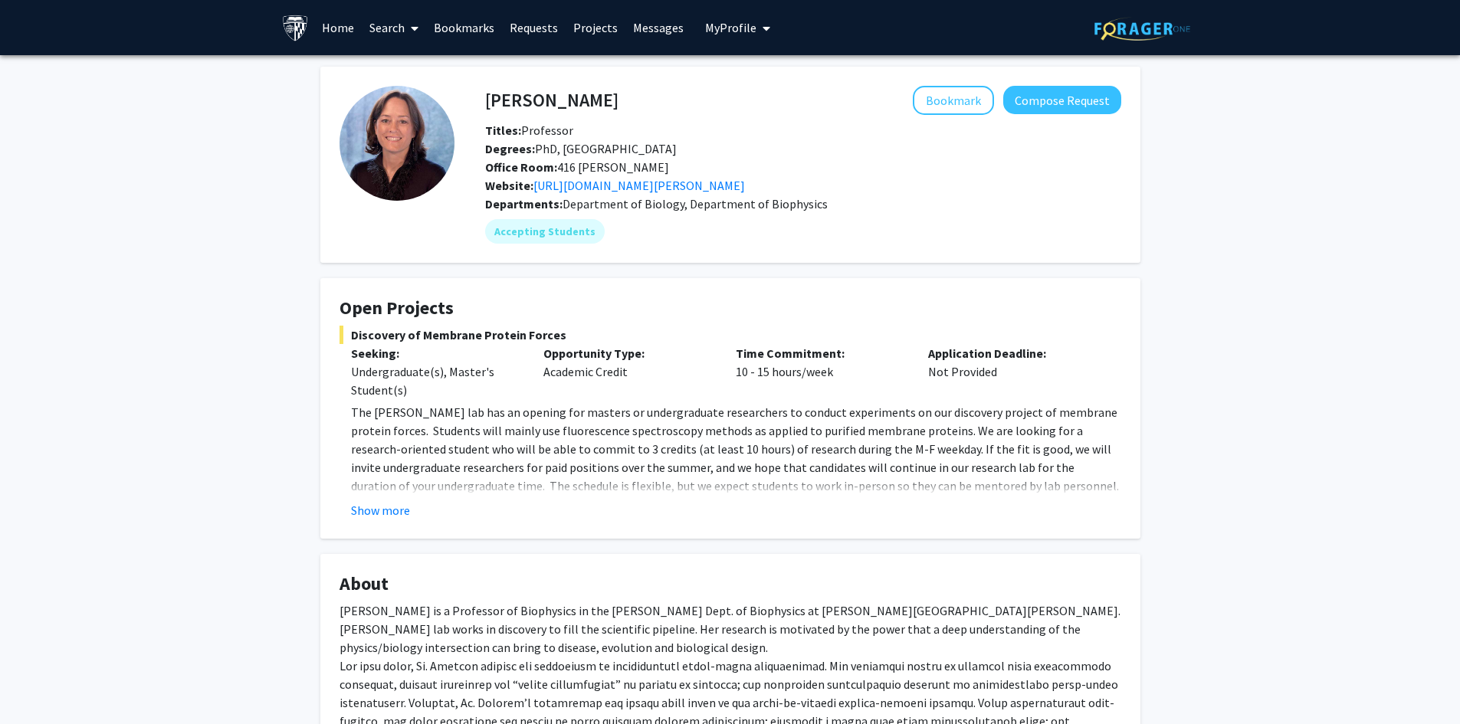
click at [416, 520] on fg-card "Open Projects Discovery of Membrane Protein Forces Seeking: Undergraduate(s), M…" at bounding box center [730, 408] width 820 height 261
click at [408, 516] on button "Show more" at bounding box center [380, 510] width 59 height 18
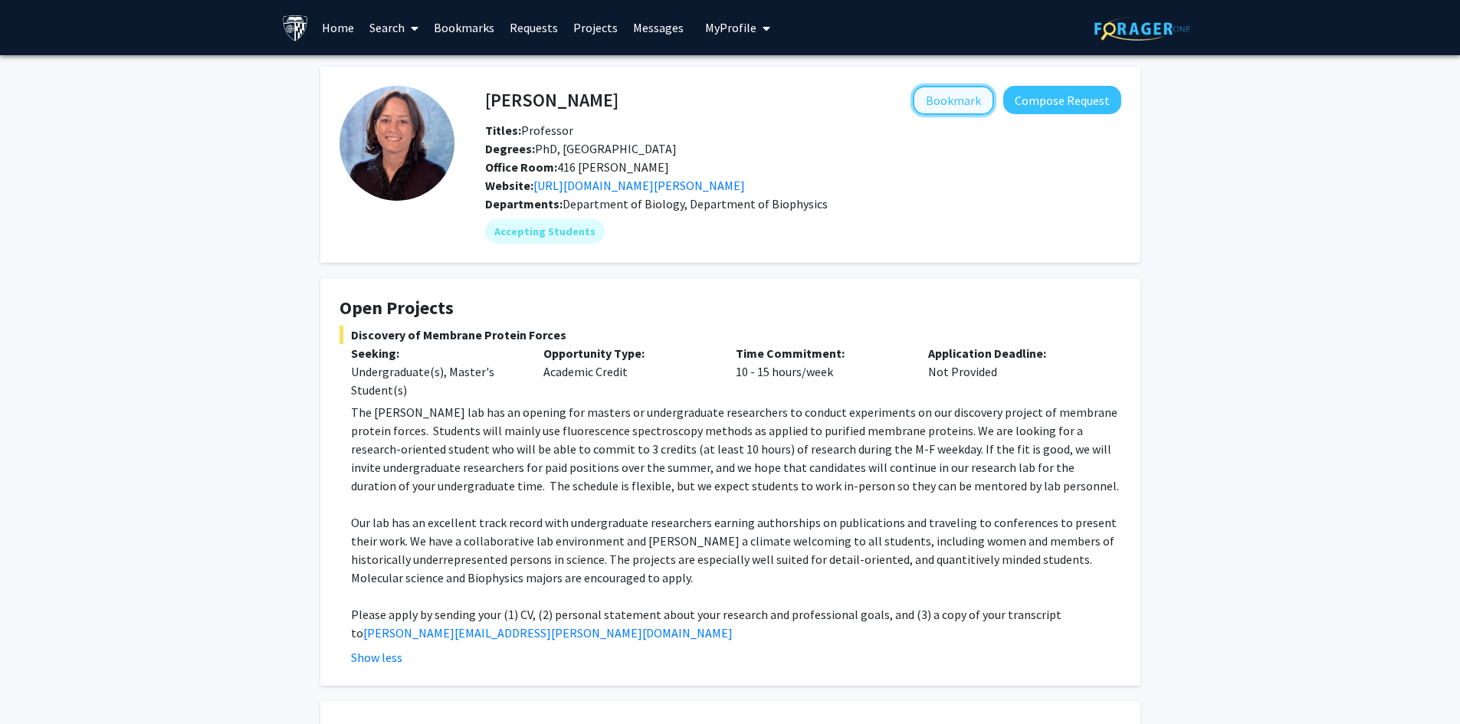
click at [929, 101] on button "Bookmark" at bounding box center [953, 100] width 81 height 29
click at [644, 187] on link "[URL][DOMAIN_NAME][PERSON_NAME]" at bounding box center [638, 185] width 211 height 15
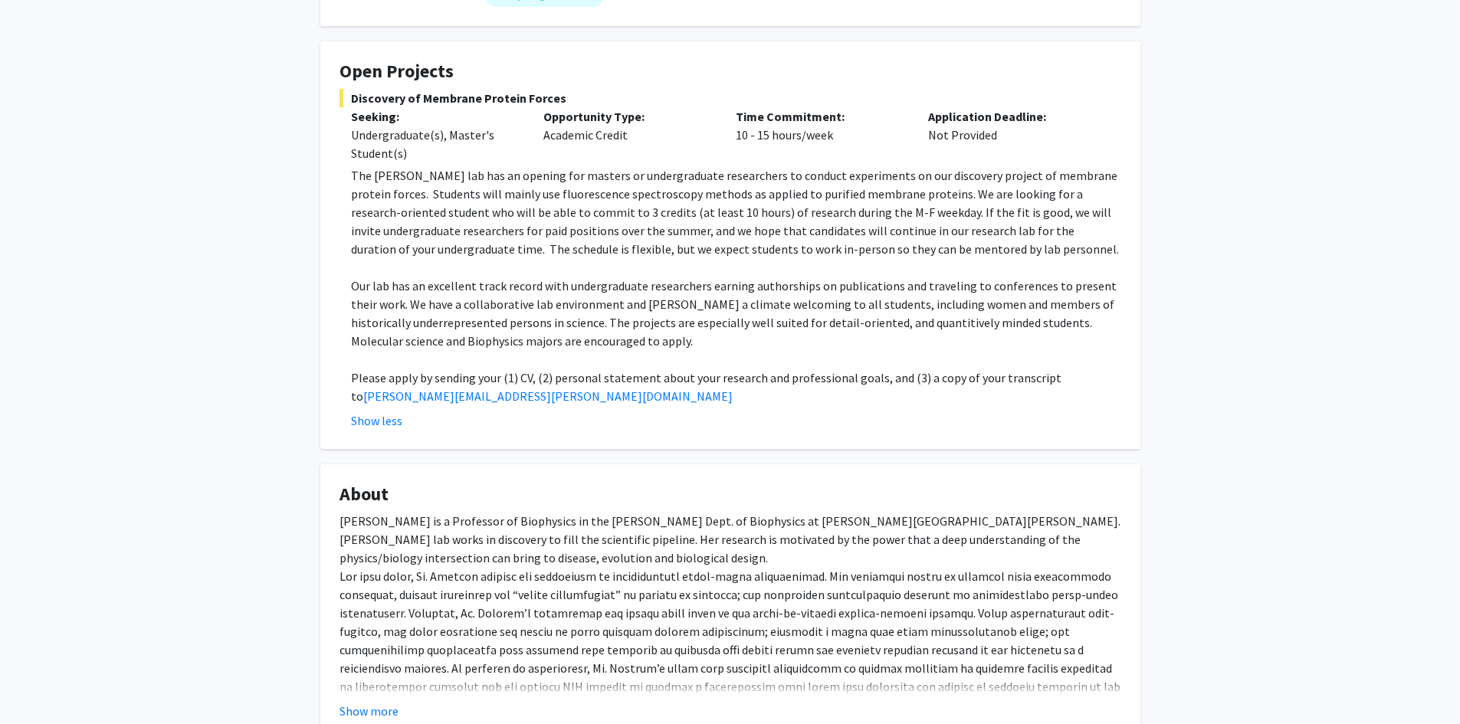
scroll to position [306, 0]
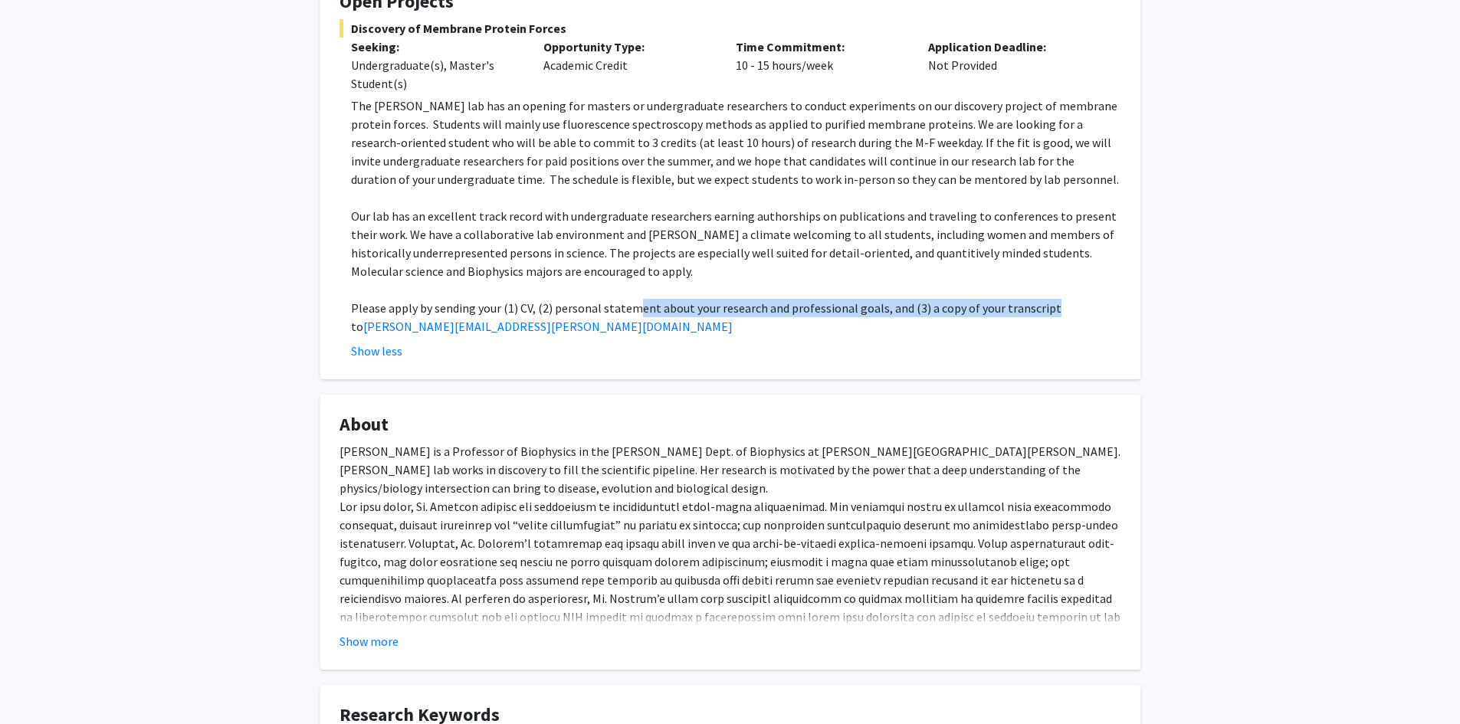
drag, startPoint x: 632, startPoint y: 310, endPoint x: 1075, endPoint y: 305, distance: 442.9
click at [1075, 305] on p "Please apply by sending your (1) CV, (2) personal statement about your research…" at bounding box center [736, 317] width 770 height 37
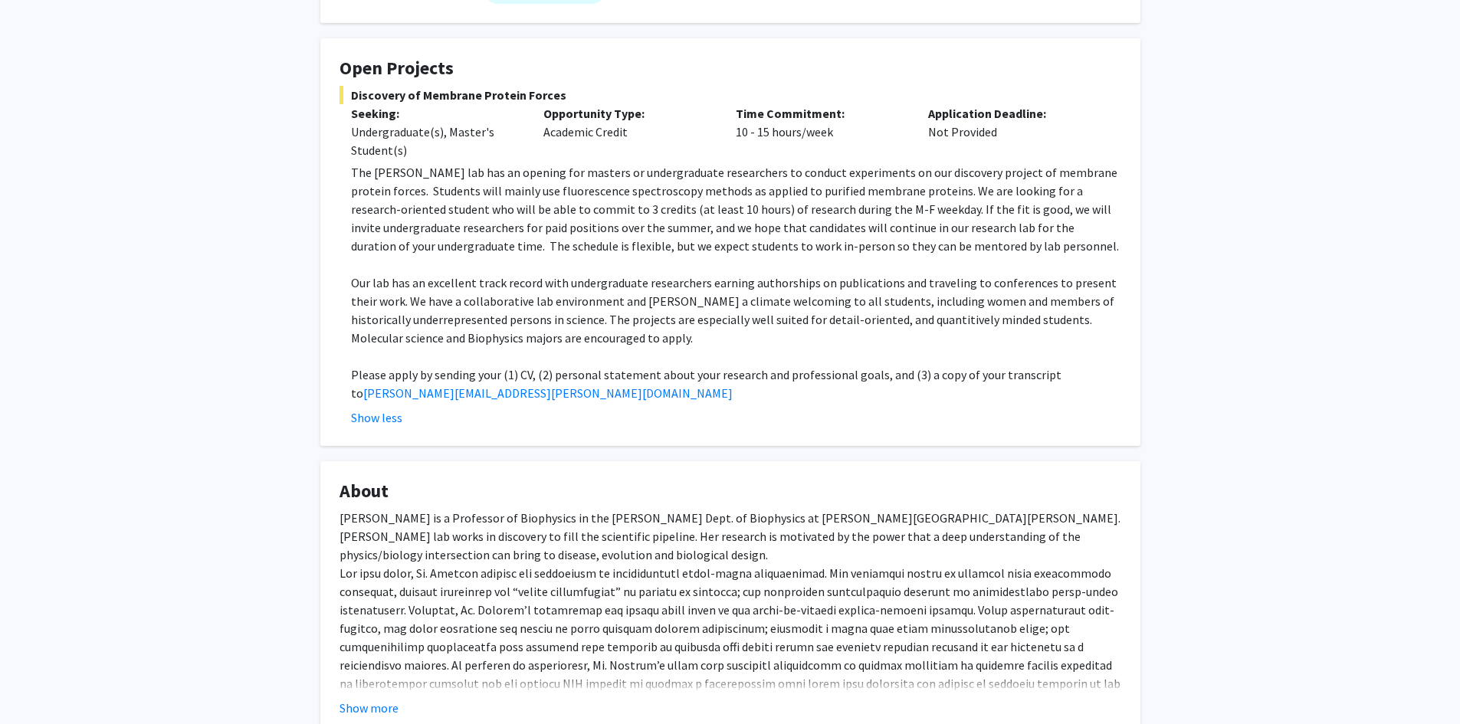
scroll to position [230, 0]
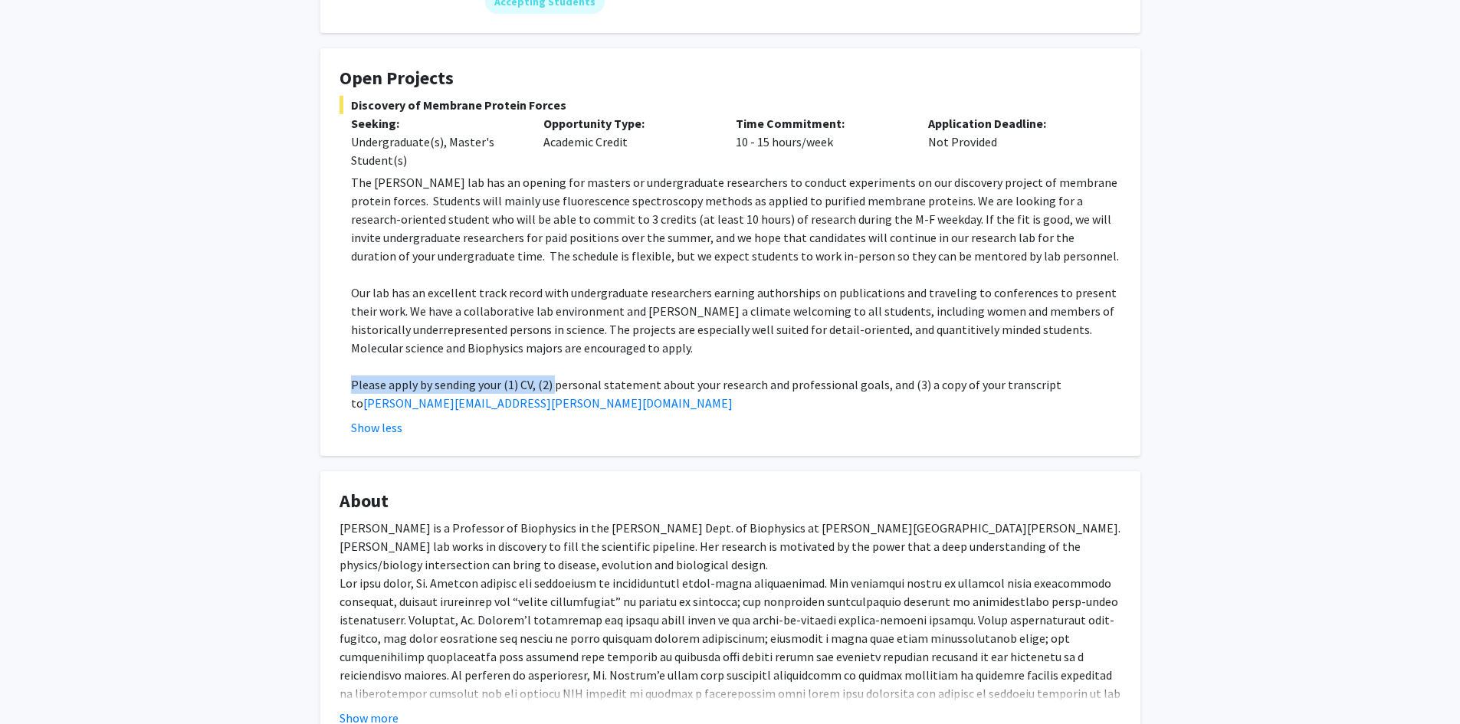
drag, startPoint x: 347, startPoint y: 383, endPoint x: 554, endPoint y: 385, distance: 206.9
click at [554, 385] on fg-read-more "The [PERSON_NAME] lab has an opening for masters or undergraduate researchers t…" at bounding box center [730, 305] width 782 height 264
click at [556, 385] on p "Please apply by sending your (1) CV, (2) personal statement about your research…" at bounding box center [736, 393] width 770 height 37
drag, startPoint x: 516, startPoint y: 384, endPoint x: 527, endPoint y: 384, distance: 11.5
click at [527, 384] on p "Please apply by sending your (1) CV, (2) personal statement about your research…" at bounding box center [736, 393] width 770 height 37
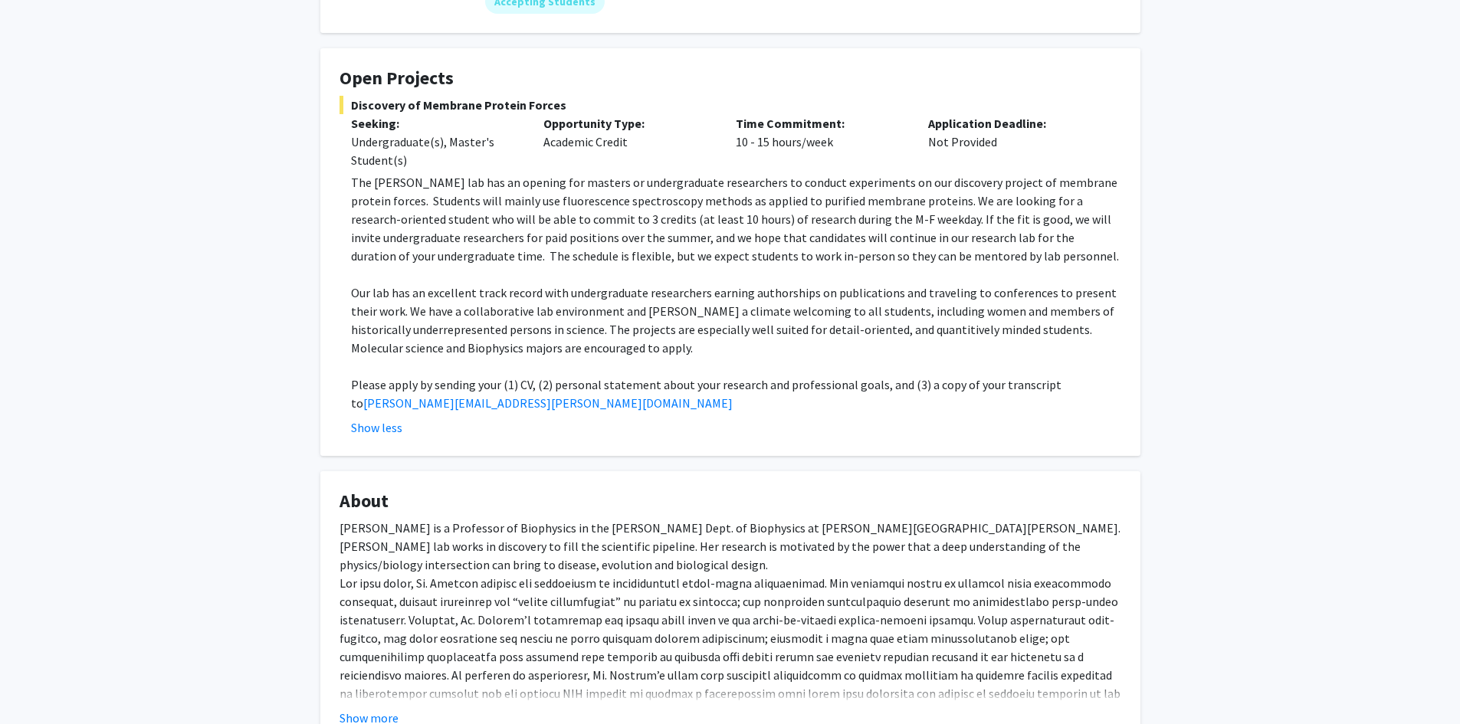
click at [550, 378] on p "Please apply by sending your (1) CV, (2) personal statement about your research…" at bounding box center [736, 393] width 770 height 37
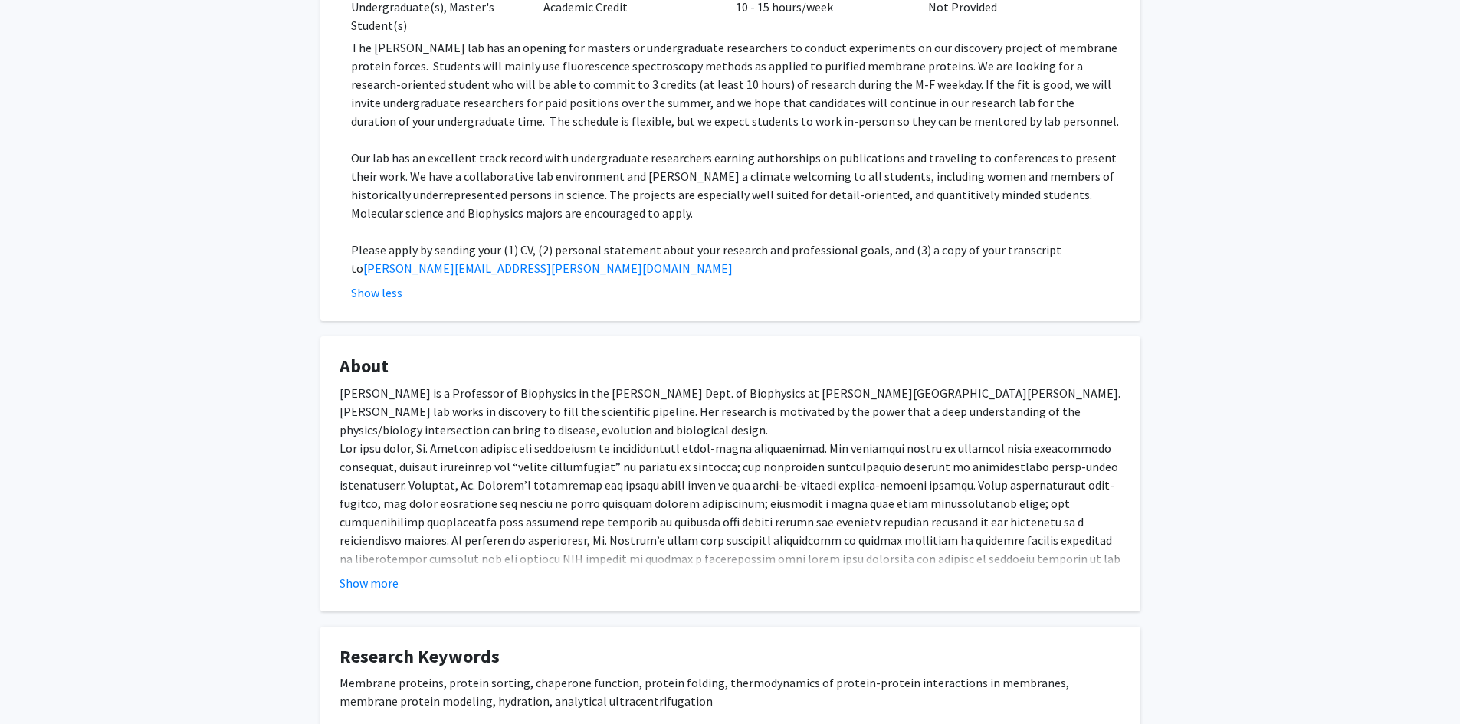
scroll to position [383, 0]
